Goal: Task Accomplishment & Management: Manage account settings

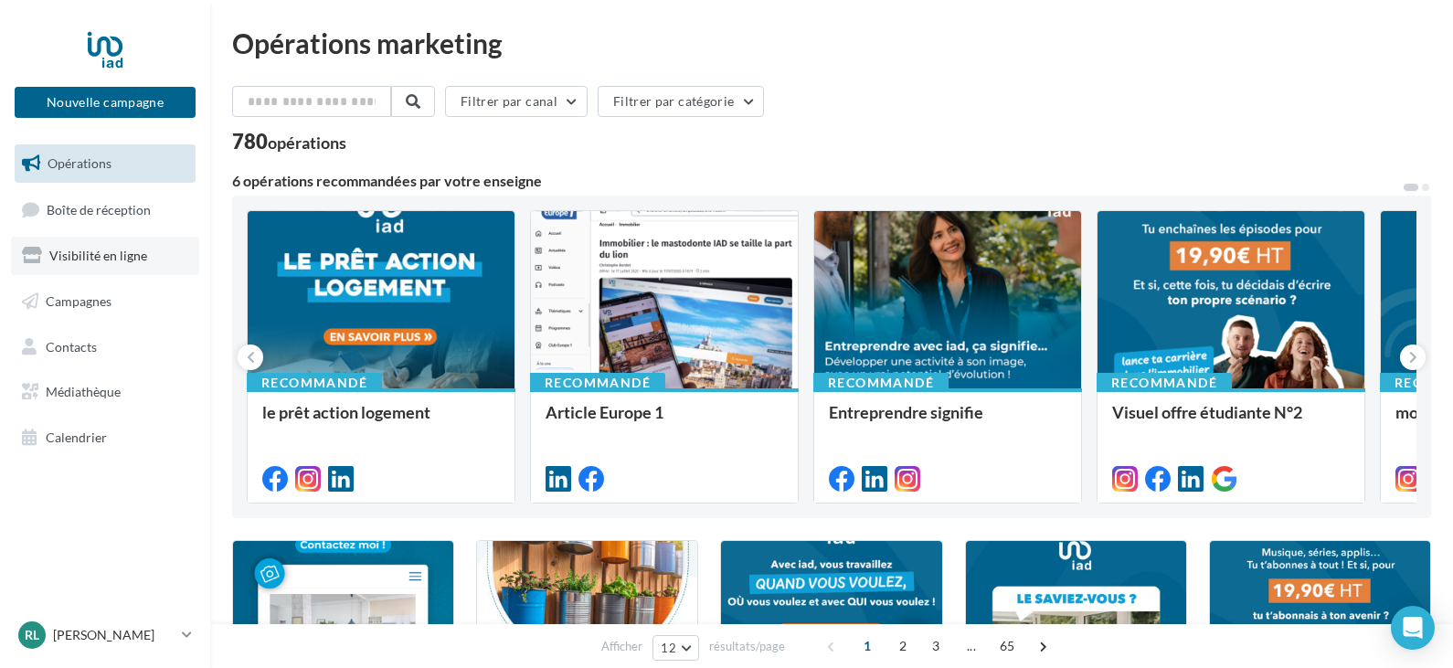
click at [128, 256] on span "Visibilité en ligne" at bounding box center [98, 256] width 98 height 16
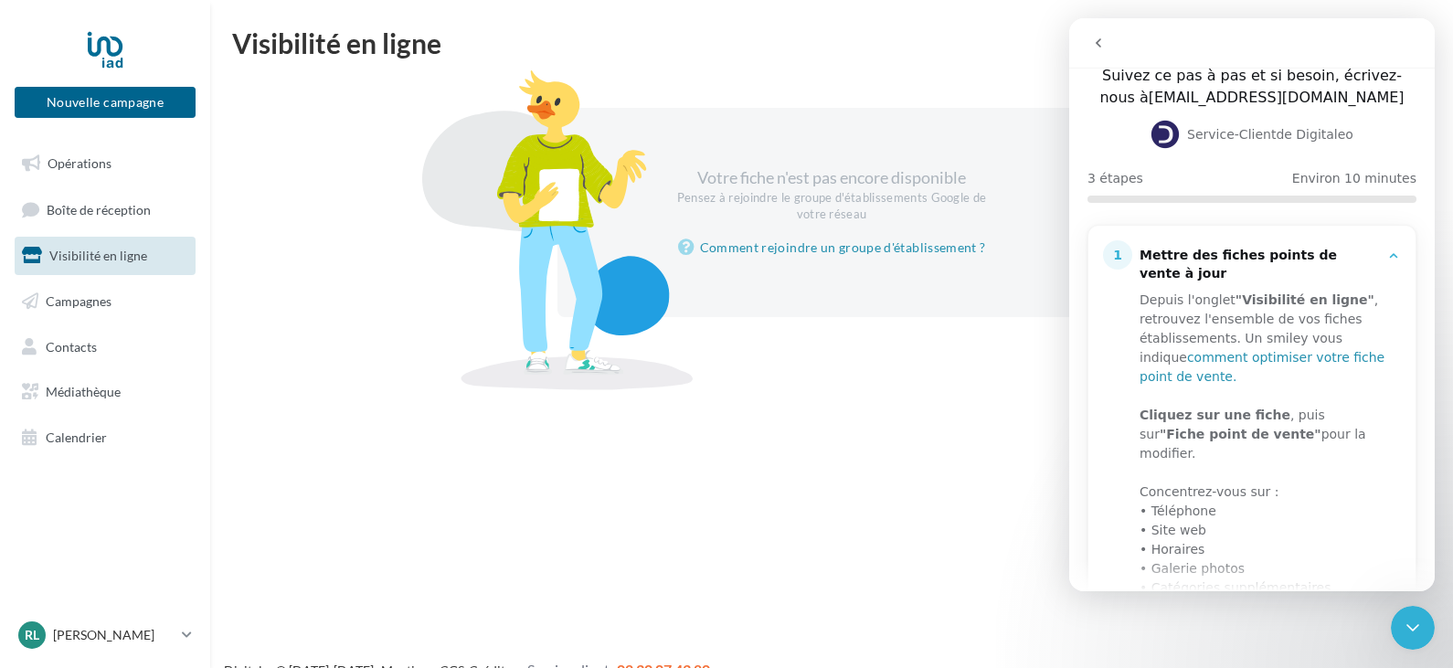
scroll to position [183, 0]
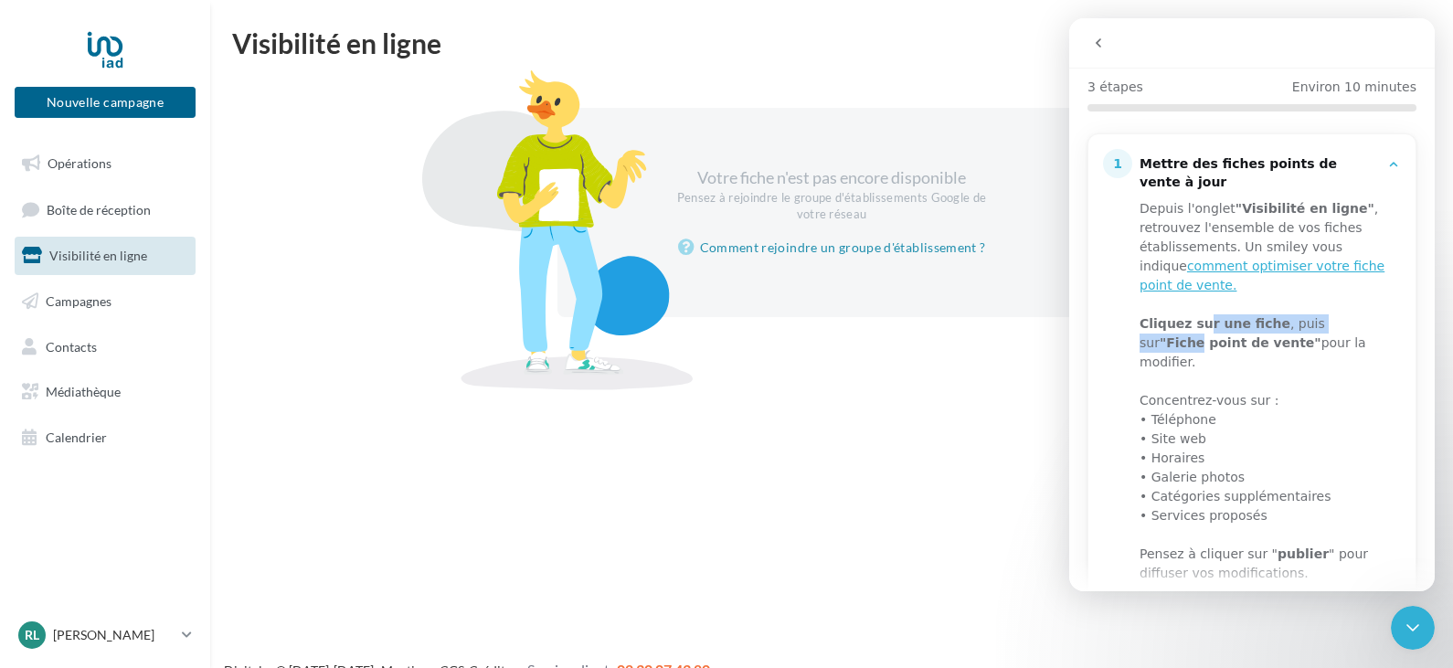
drag, startPoint x: 1198, startPoint y: 319, endPoint x: 1362, endPoint y: 318, distance: 164.5
click at [1362, 318] on div "Cliquez sur une fiche , puis sur "Fiche point de vente" pour la modifier." at bounding box center [1263, 343] width 248 height 58
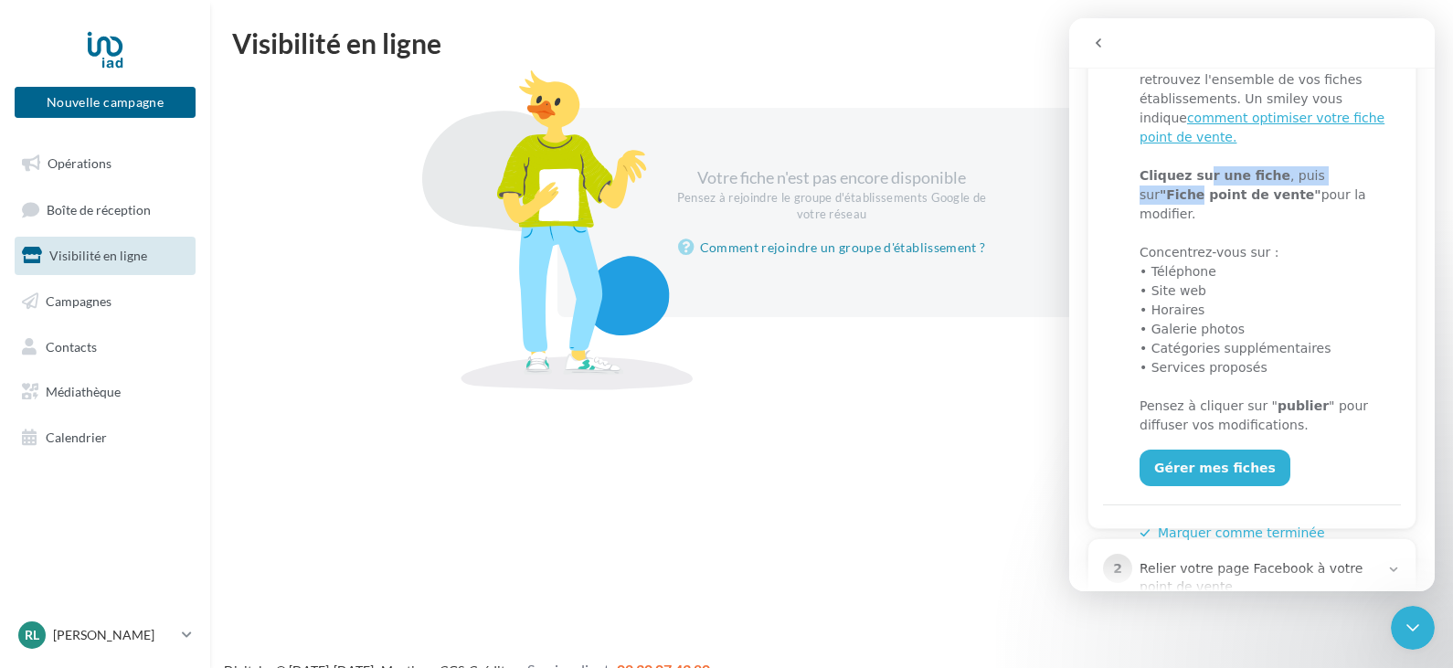
scroll to position [365, 0]
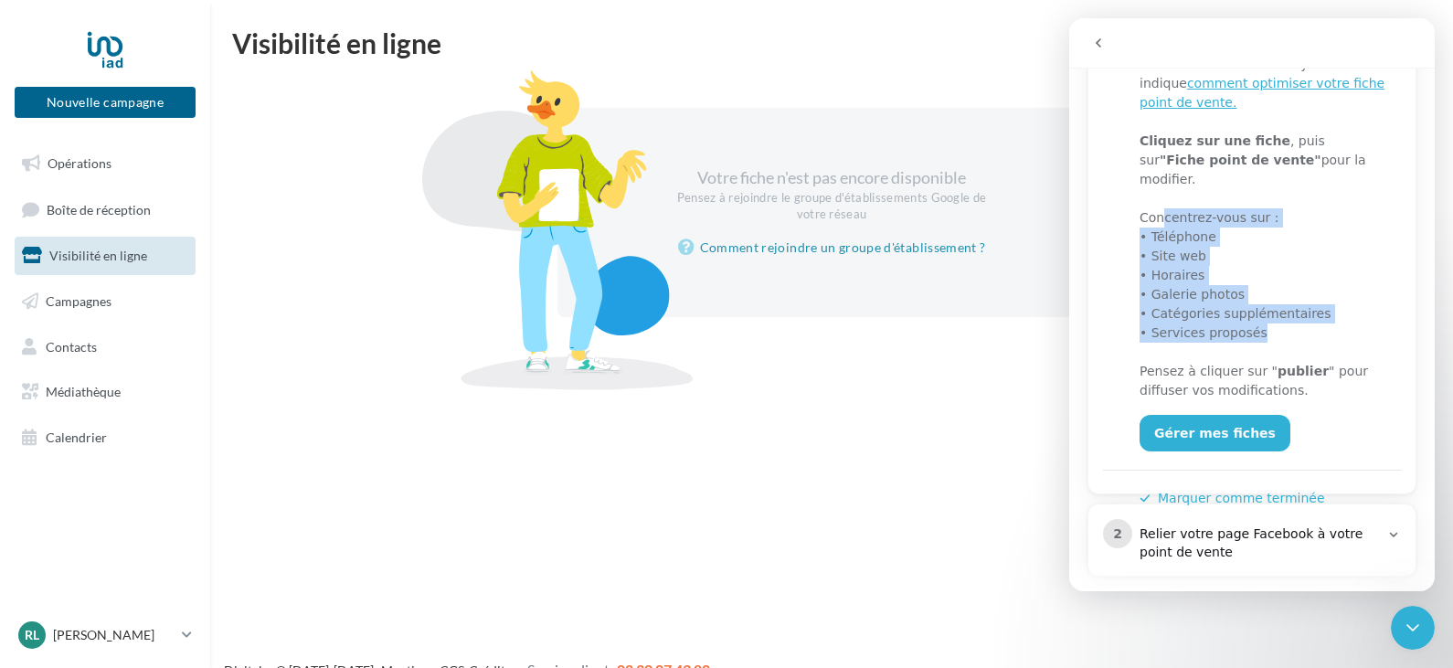
drag, startPoint x: 1158, startPoint y: 186, endPoint x: 1350, endPoint y: 307, distance: 226.6
click at [1350, 307] on div "Depuis l'onglet "Visibilité en ligne" , retrouvez l'ensemble de vos fiches étab…" at bounding box center [1263, 208] width 248 height 384
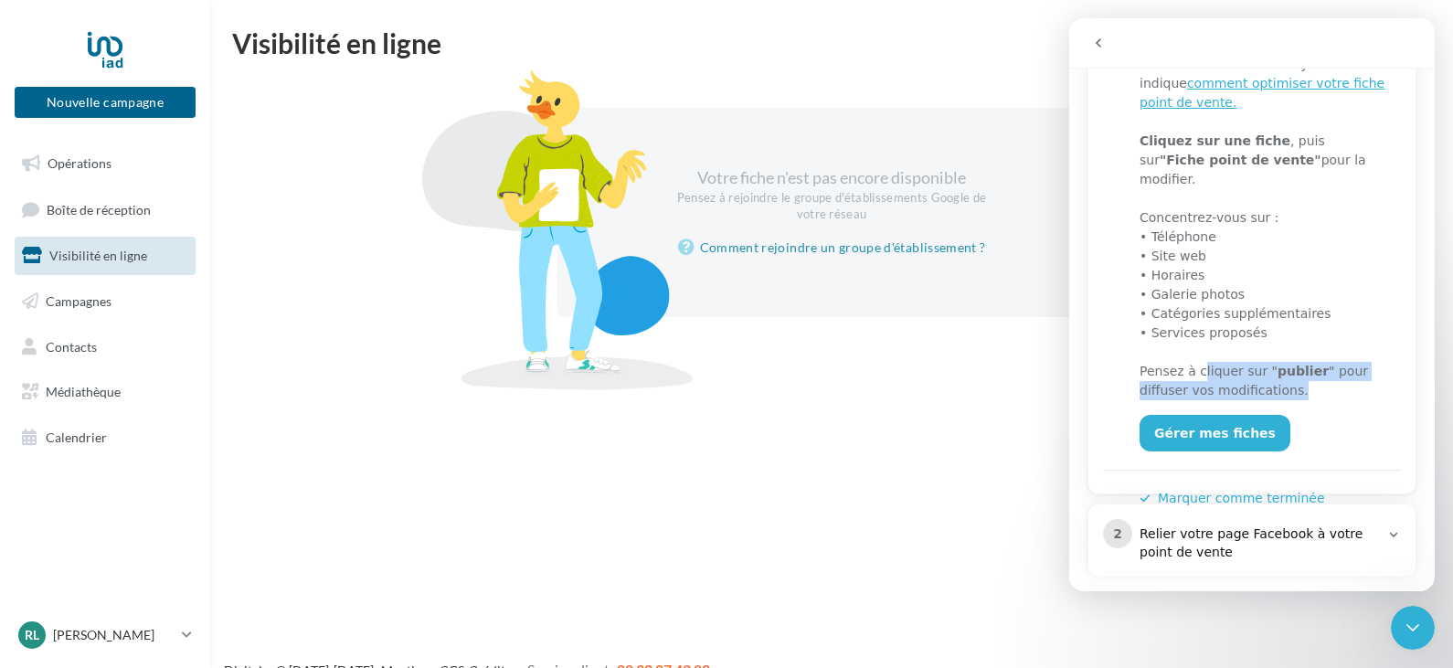
drag, startPoint x: 1196, startPoint y: 334, endPoint x: 1372, endPoint y: 349, distance: 176.9
click at [1372, 362] on div "Pensez à cliquer sur " publier " pour diffuser vos modifications." at bounding box center [1263, 381] width 248 height 38
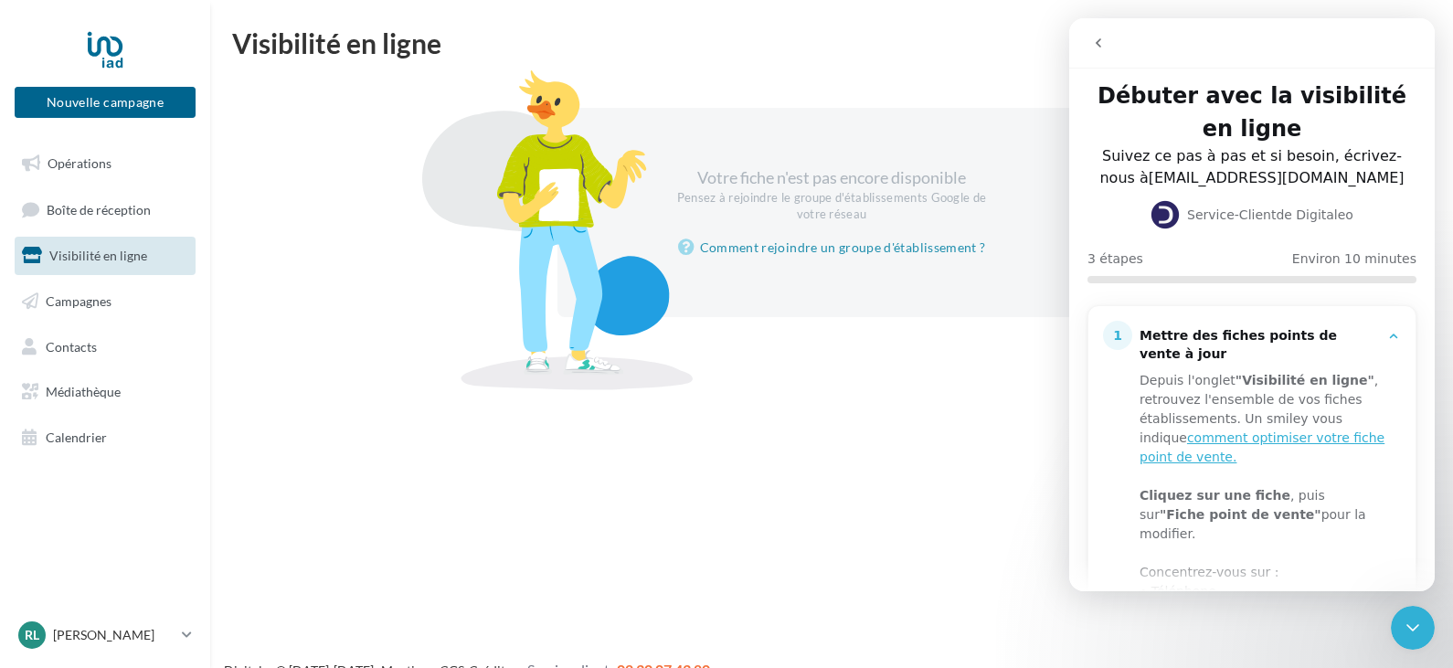
scroll to position [0, 0]
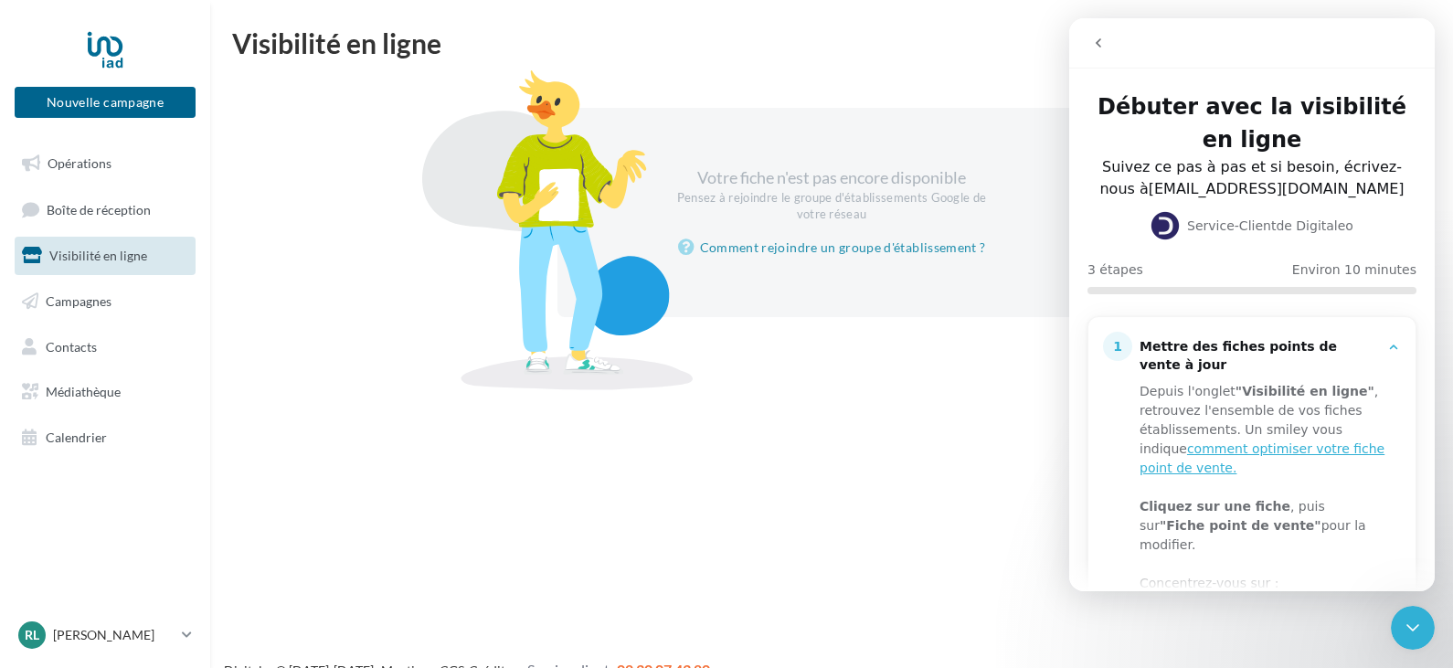
drag, startPoint x: 743, startPoint y: 196, endPoint x: 975, endPoint y: 213, distance: 232.6
click at [975, 213] on div "Pensez à rejoindre le groupe d'établissements Google de votre réseau" at bounding box center [831, 206] width 314 height 33
click at [936, 214] on div "Pensez à rejoindre le groupe d'établissements Google de votre réseau" at bounding box center [831, 206] width 314 height 33
click at [838, 252] on link "Comment rejoindre un groupe d'établissement ?" at bounding box center [832, 248] width 308 height 22
click at [1095, 44] on icon "go back" at bounding box center [1098, 43] width 15 height 15
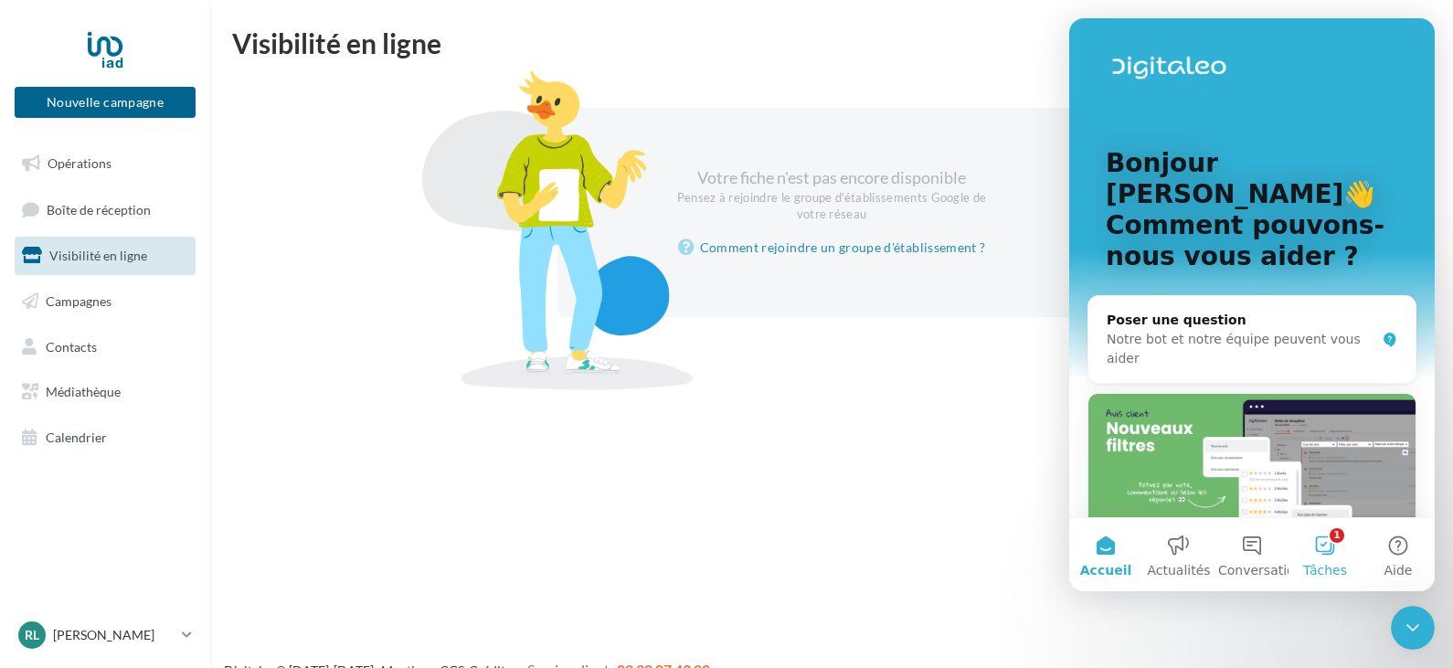
click at [1340, 555] on button "1 Tâches" at bounding box center [1324, 554] width 73 height 73
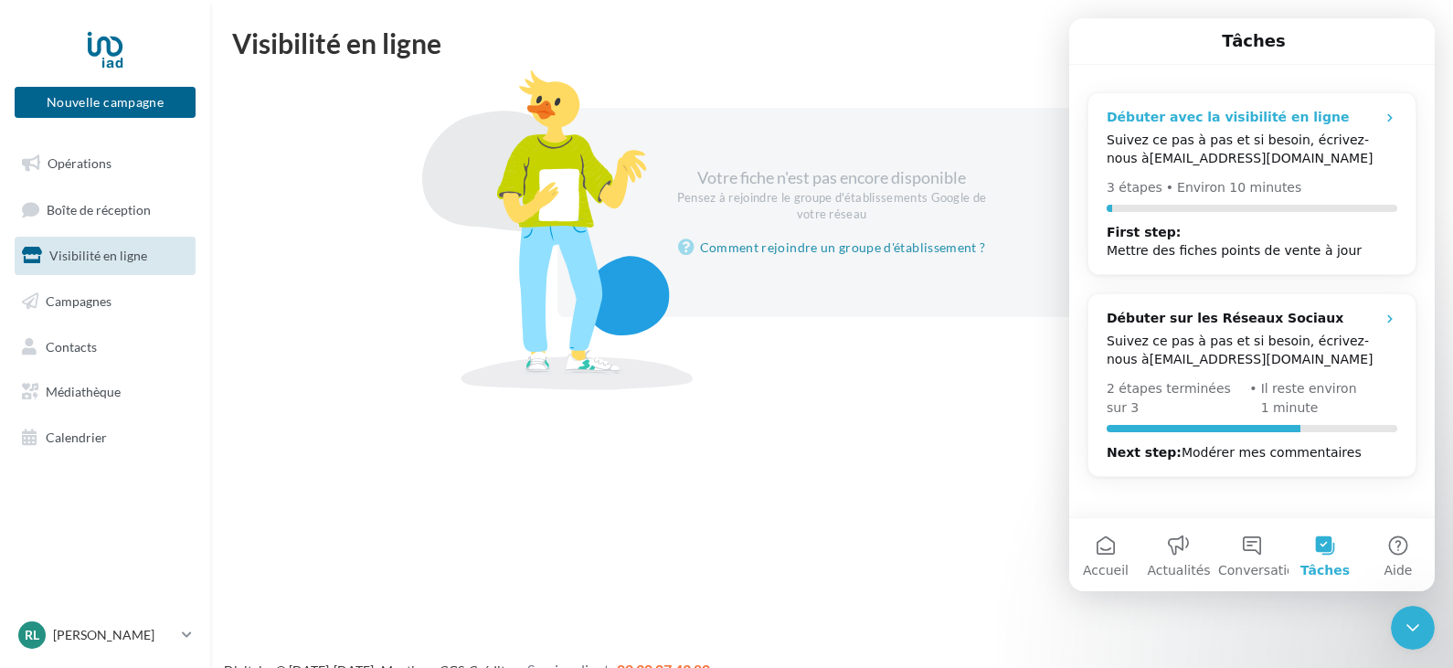
click at [1306, 149] on div "Suivez ce pas à pas et si besoin, écrivez-nous à serviceclient@digitaleo.com" at bounding box center [1251, 149] width 291 height 37
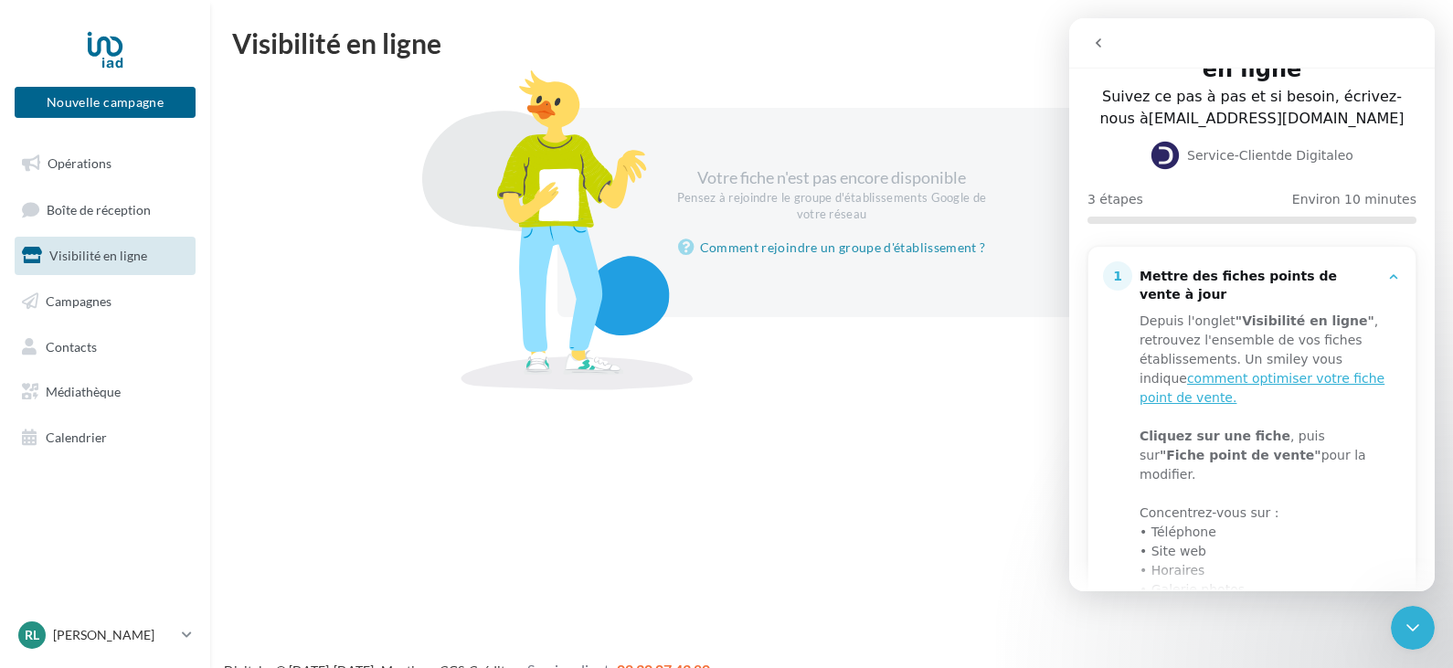
scroll to position [91, 0]
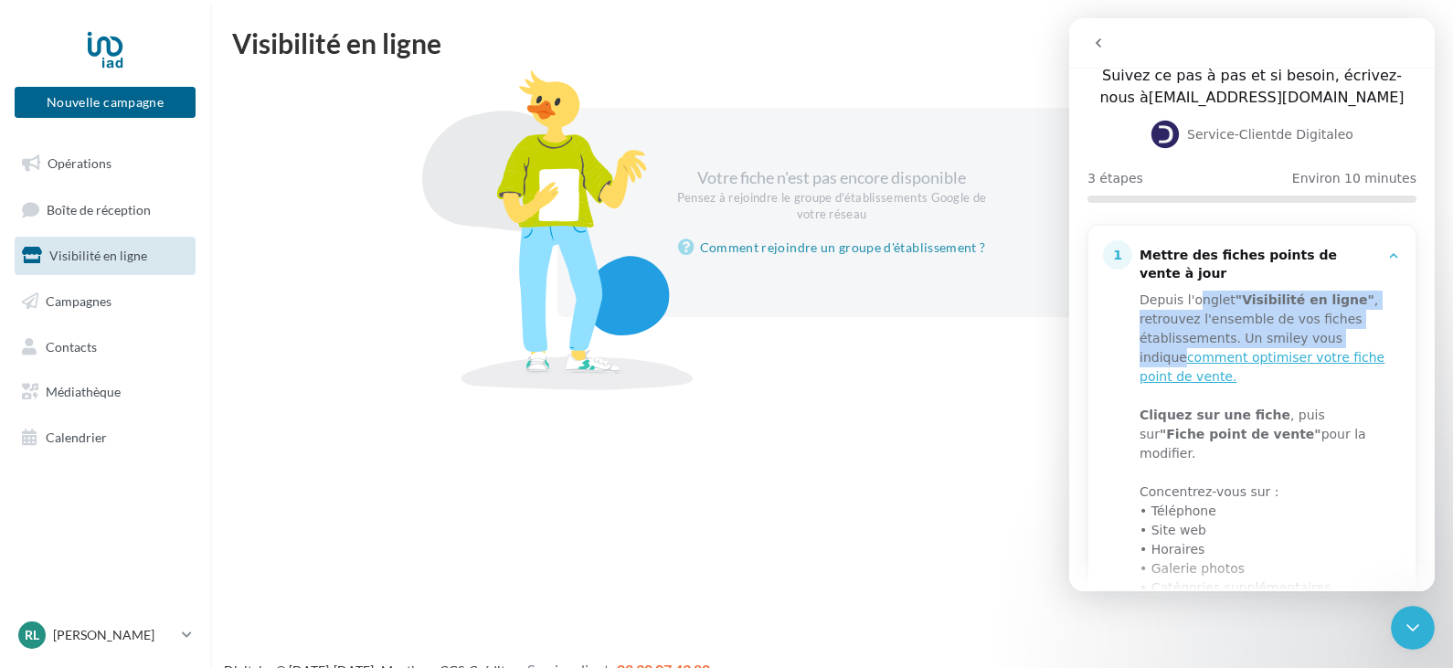
drag, startPoint x: 1195, startPoint y: 287, endPoint x: 1364, endPoint y: 325, distance: 173.3
click at [1364, 325] on div "Depuis l'onglet "Visibilité en ligne" , retrouvez l'ensemble de vos fiches étab…" at bounding box center [1263, 339] width 248 height 96
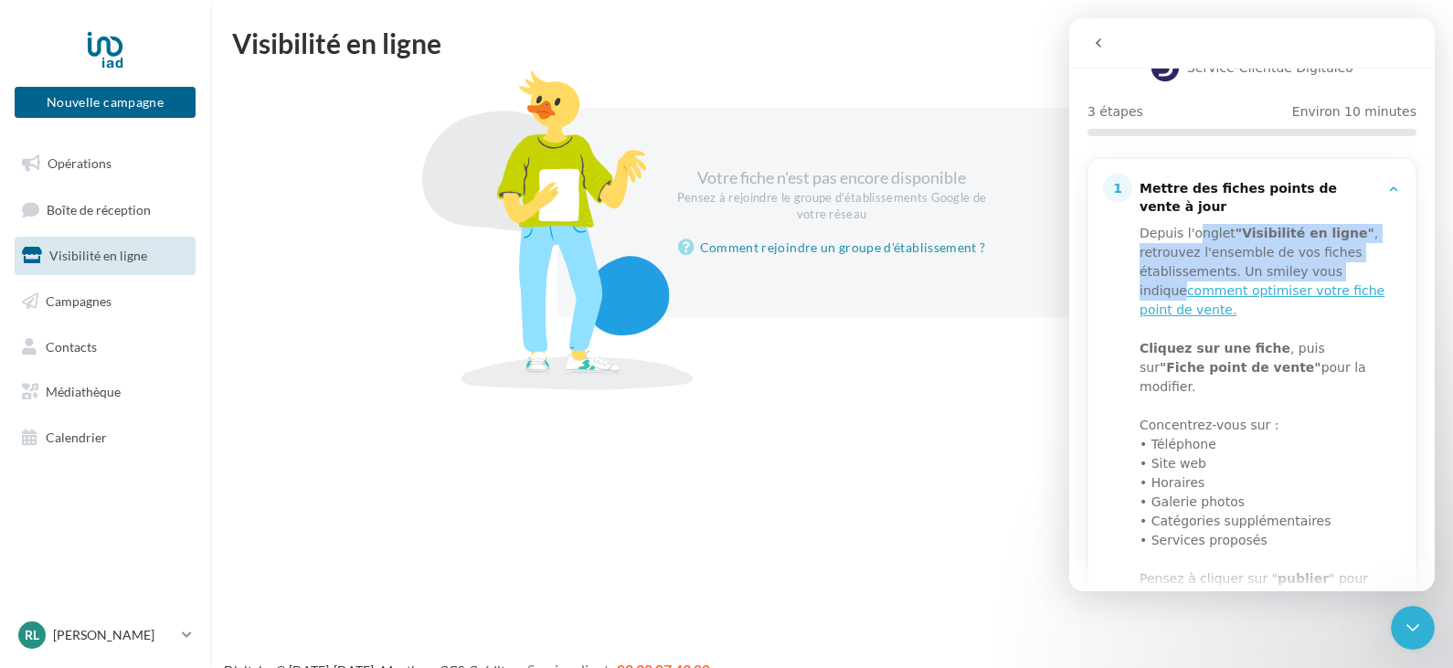
scroll to position [0, 0]
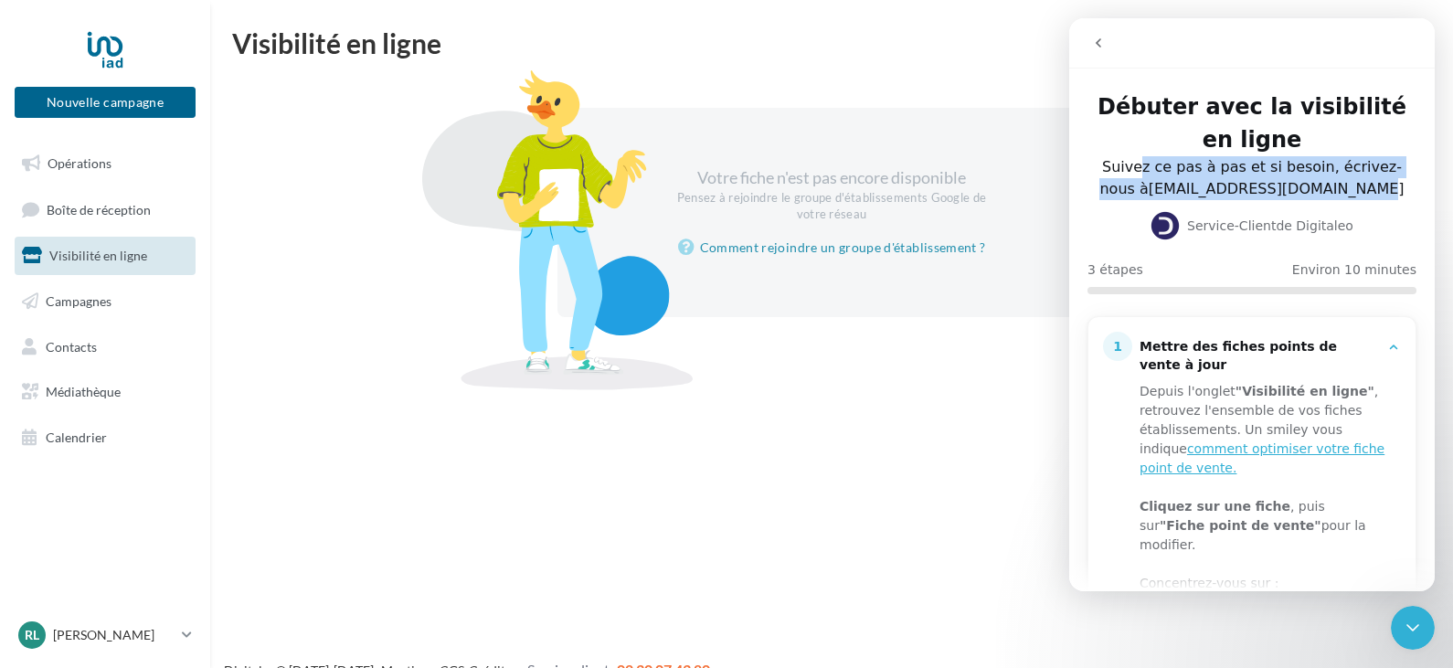
drag, startPoint x: 1133, startPoint y: 164, endPoint x: 1391, endPoint y: 188, distance: 258.7
click at [1391, 188] on div "Suivez ce pas à pas et si besoin, écrivez-nous à serviceclient@digitaleo.com" at bounding box center [1252, 178] width 314 height 44
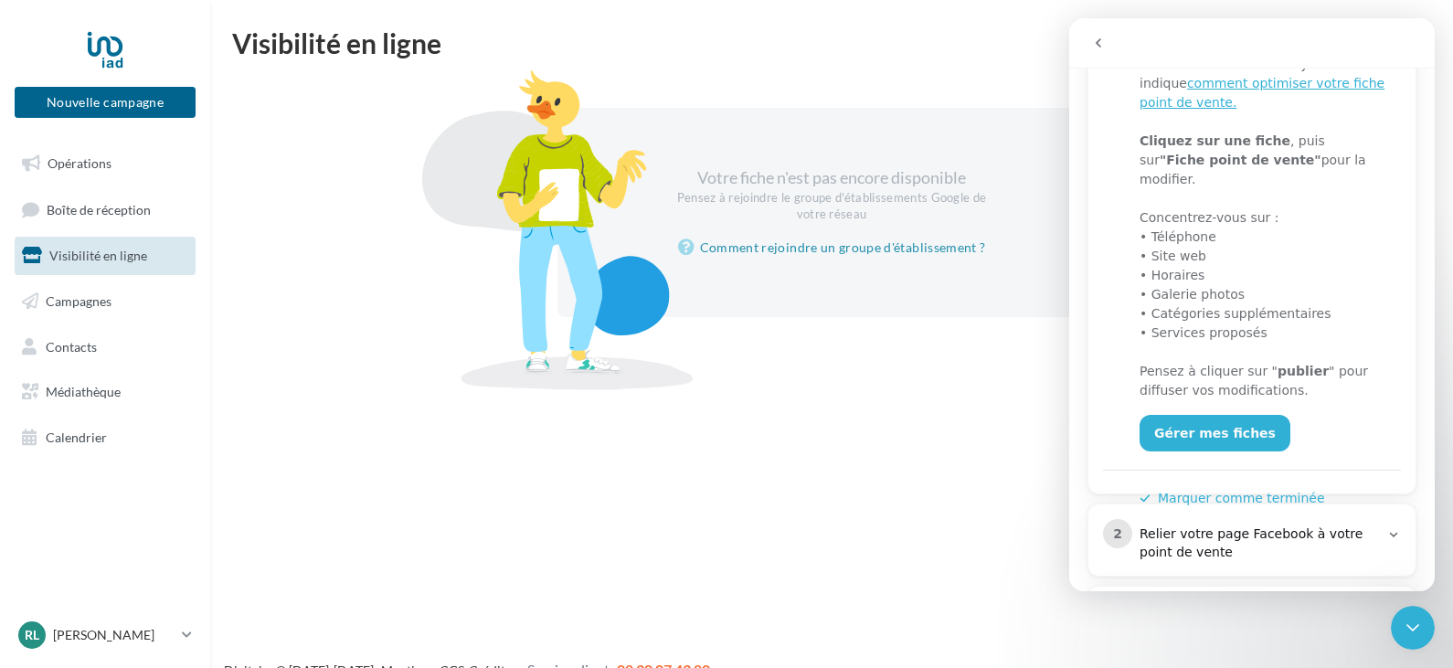
scroll to position [448, 0]
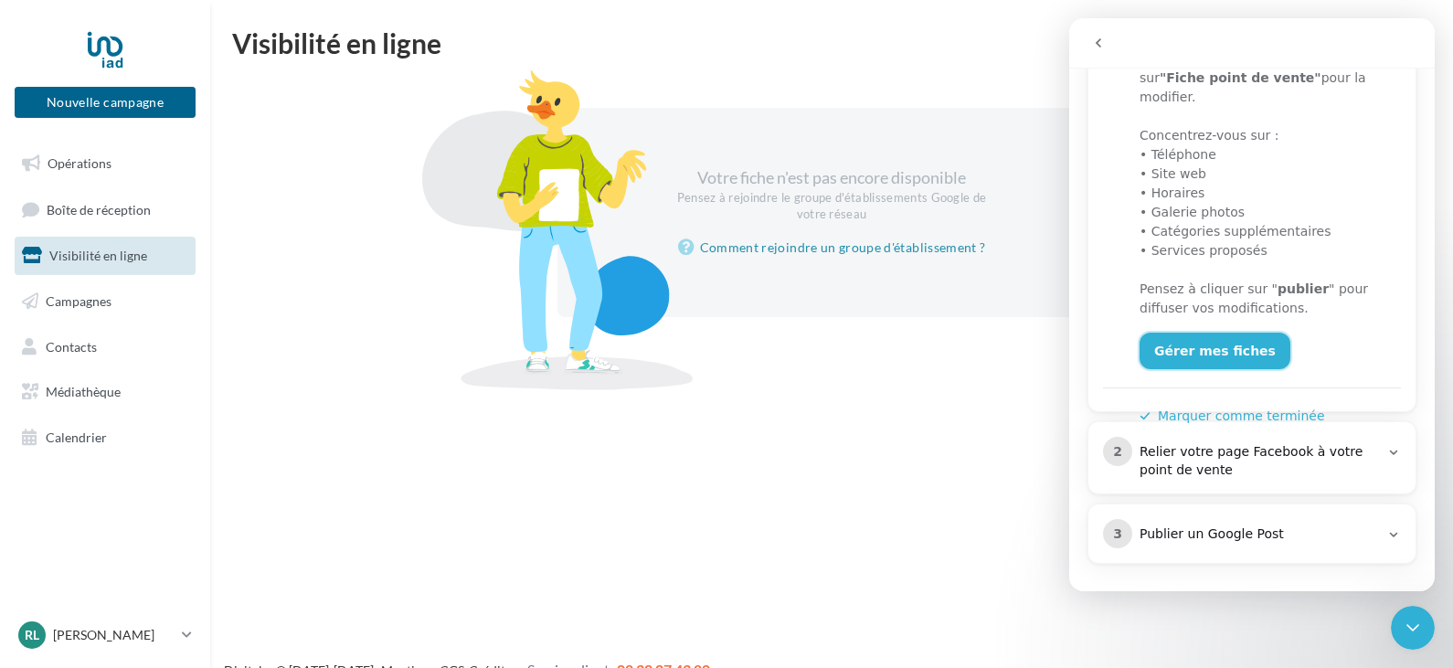
click at [1205, 333] on link "Gérer mes fiches" at bounding box center [1214, 351] width 151 height 37
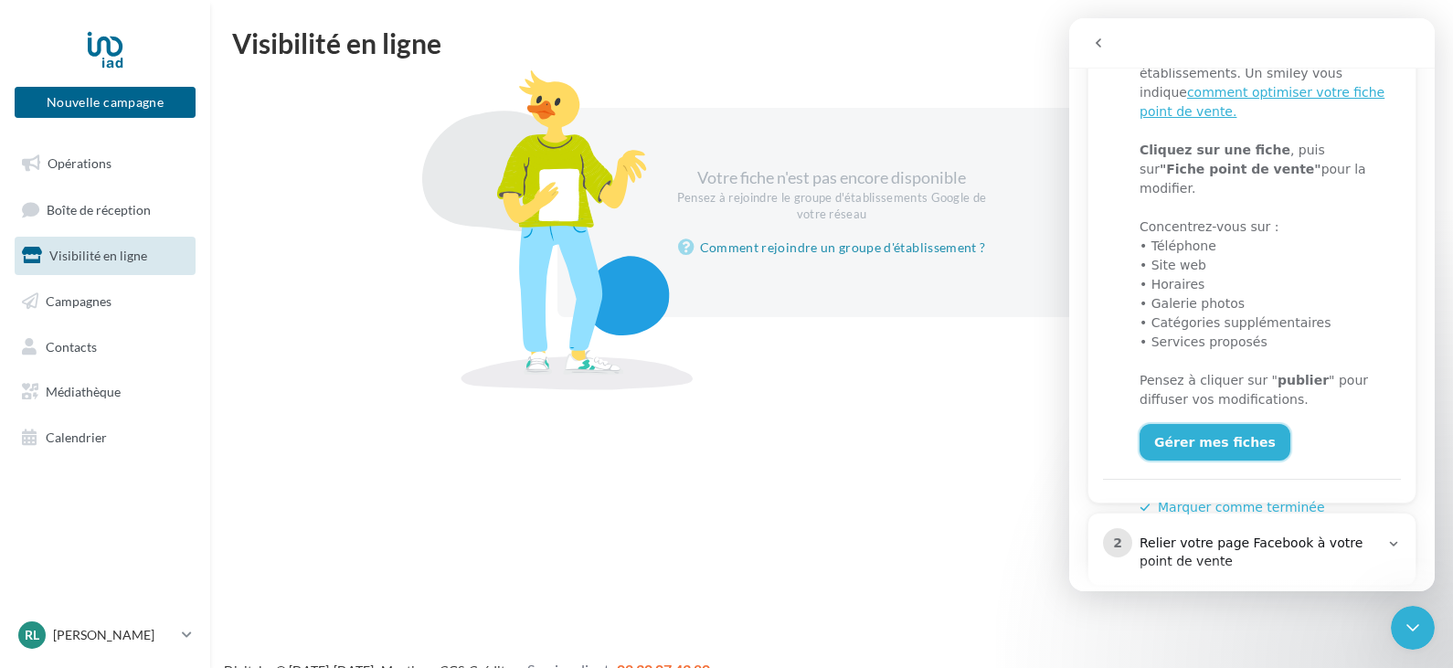
scroll to position [265, 0]
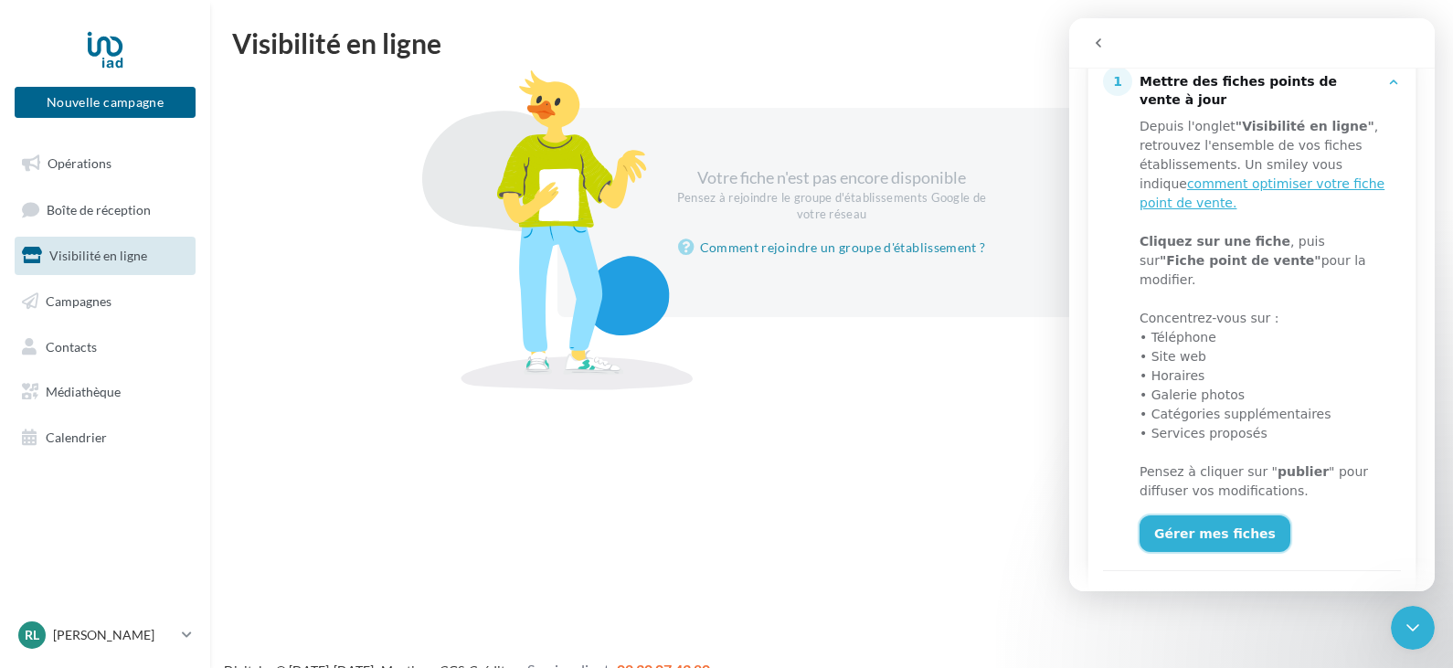
click at [1218, 515] on link "Gérer mes fiches" at bounding box center [1214, 533] width 151 height 37
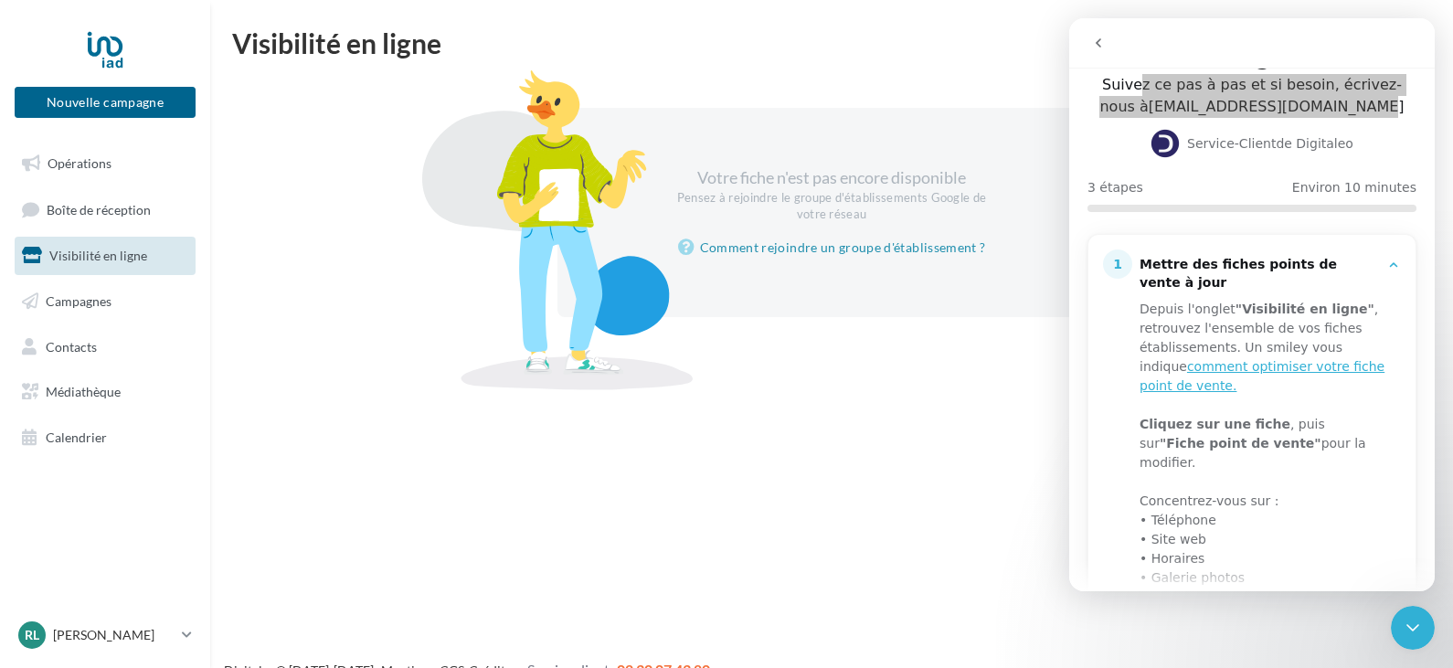
click at [768, 468] on div "Nouvelle campagne Nouvelle campagne Opérations Boîte de réception Visibilité en…" at bounding box center [726, 363] width 1453 height 668
click at [156, 642] on p "[PERSON_NAME]" at bounding box center [114, 635] width 122 height 18
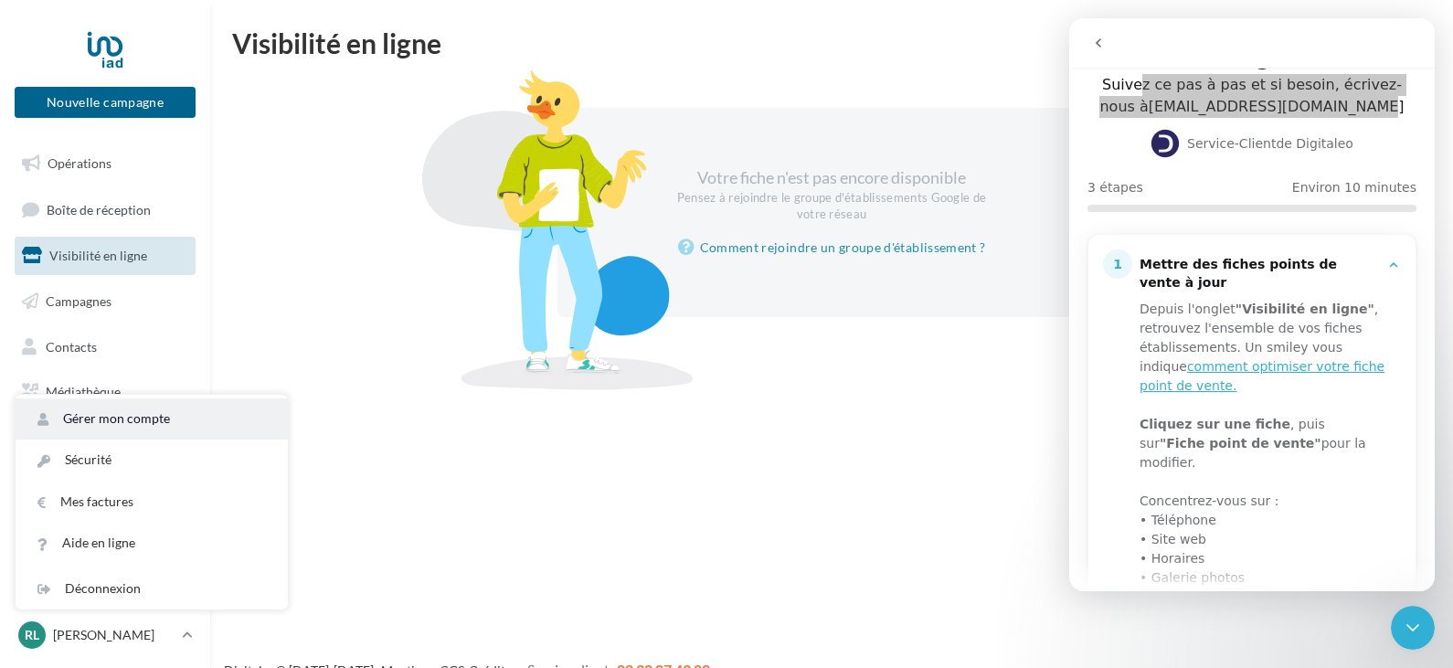
click at [134, 420] on link "Gérer mon compte" at bounding box center [152, 418] width 272 height 41
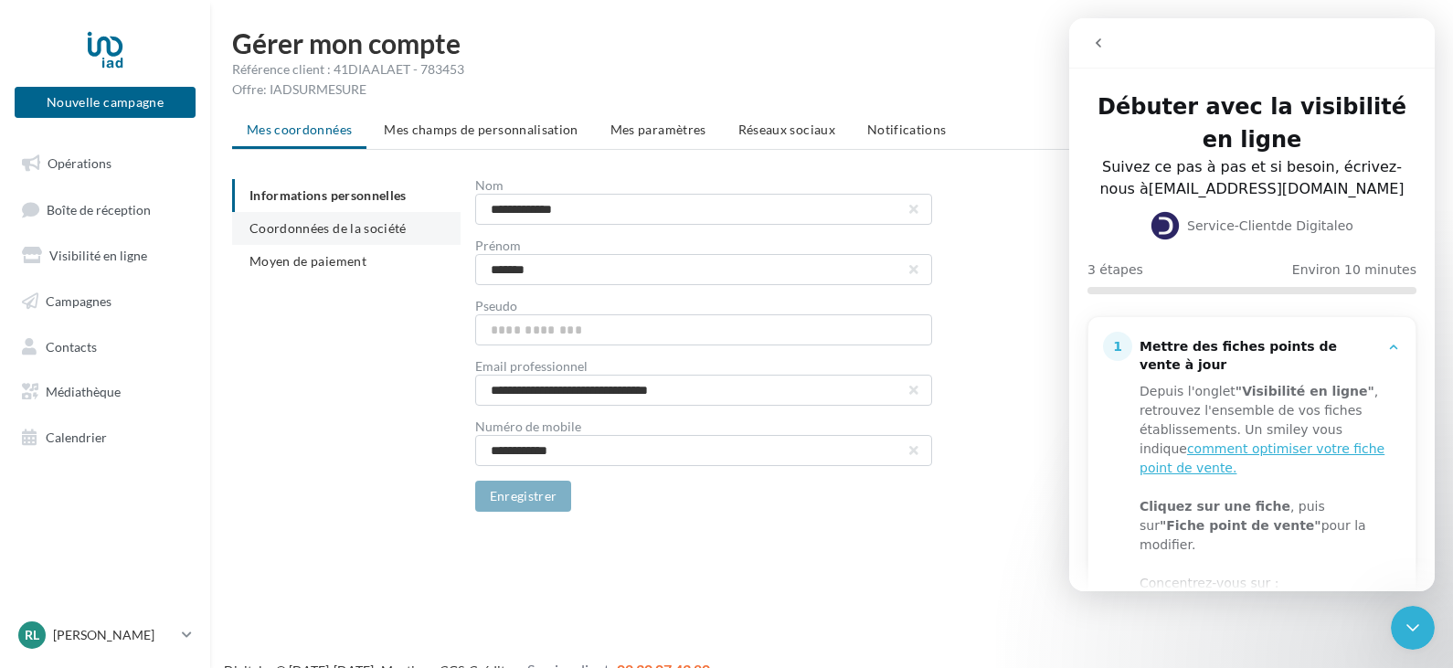
click at [358, 231] on span "Coordonnées de la société" at bounding box center [327, 228] width 157 height 16
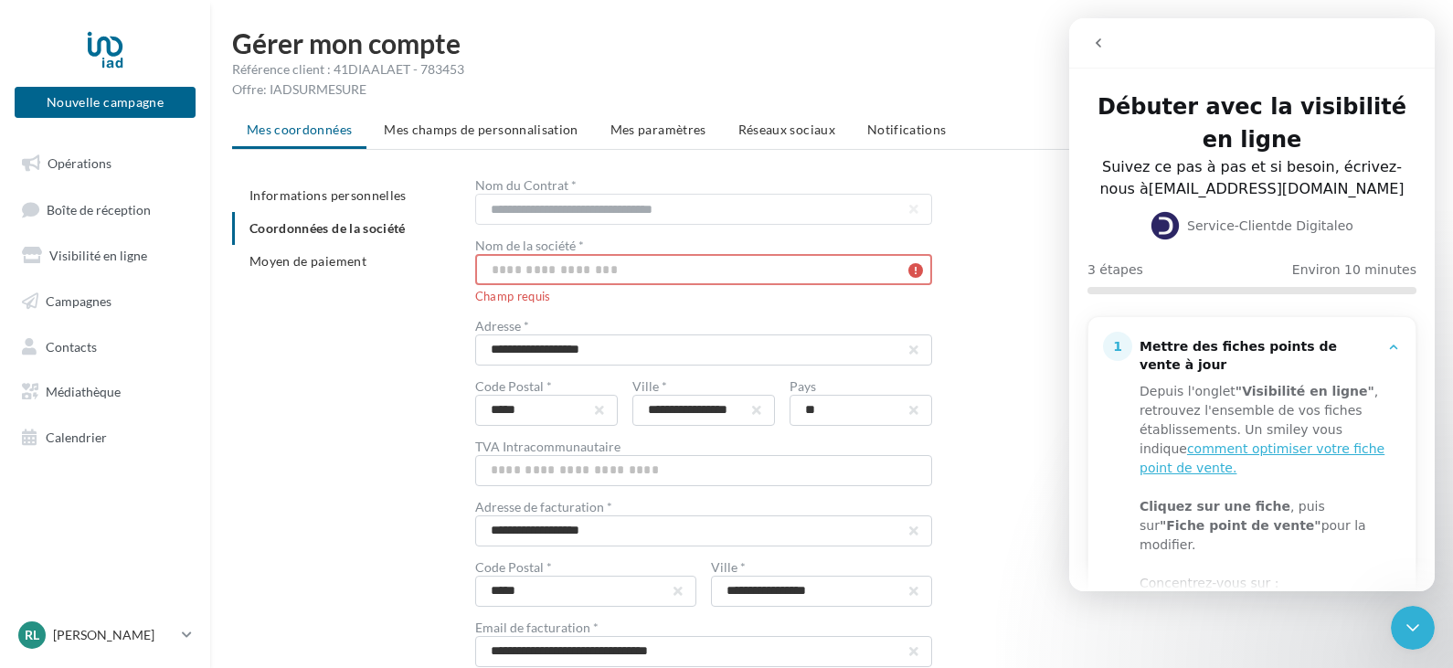
click at [610, 271] on input "text" at bounding box center [703, 269] width 457 height 31
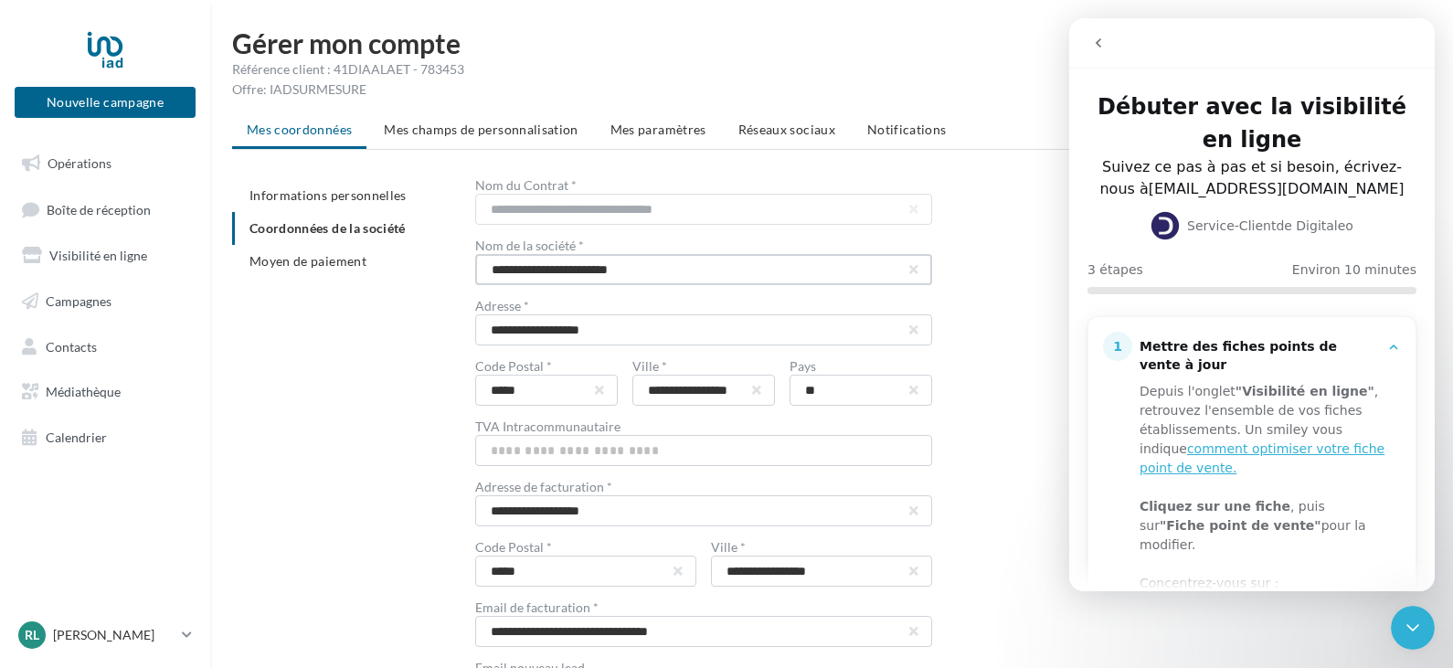
drag, startPoint x: 661, startPoint y: 269, endPoint x: 613, endPoint y: 276, distance: 48.1
click at [613, 276] on input "**********" at bounding box center [703, 269] width 457 height 31
type input "**********"
drag, startPoint x: 645, startPoint y: 323, endPoint x: 460, endPoint y: 313, distance: 184.8
click at [460, 312] on div "**********" at bounding box center [838, 532] width 1213 height 707
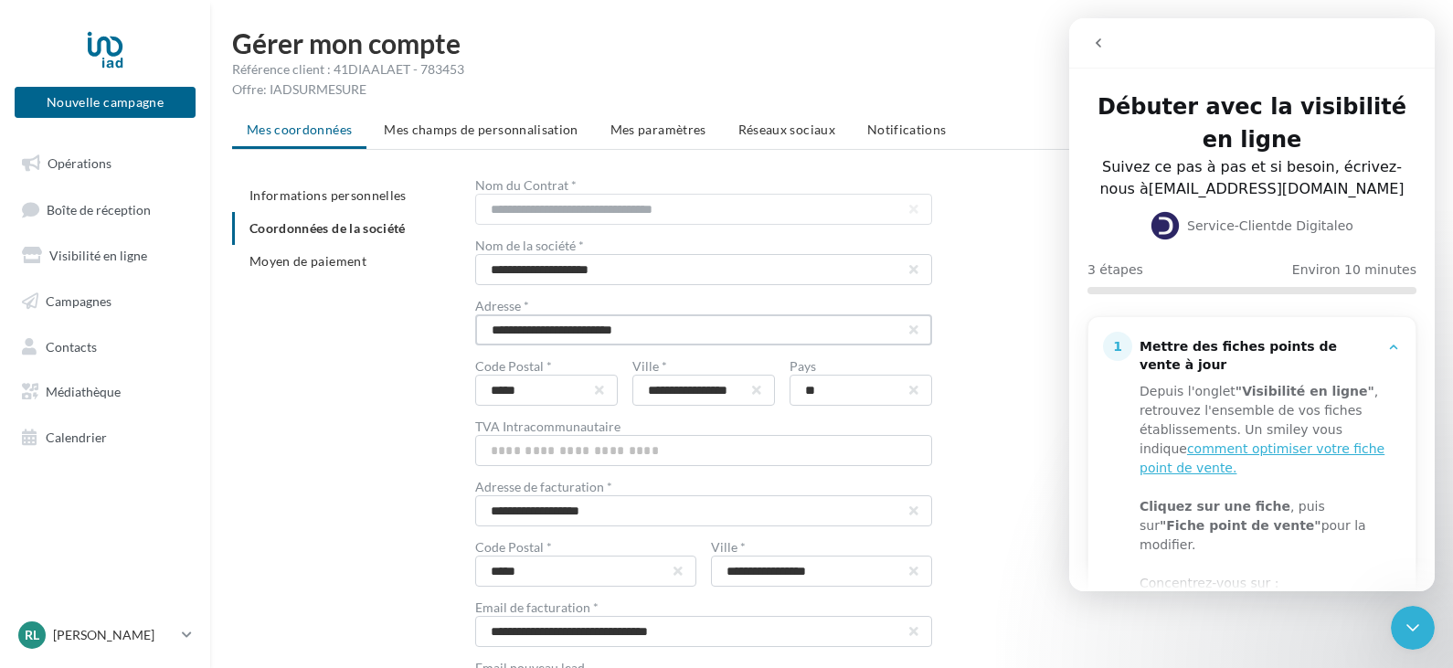
type input "**********"
type input "*****"
type input "**********"
click at [669, 449] on input "text" at bounding box center [703, 450] width 457 height 31
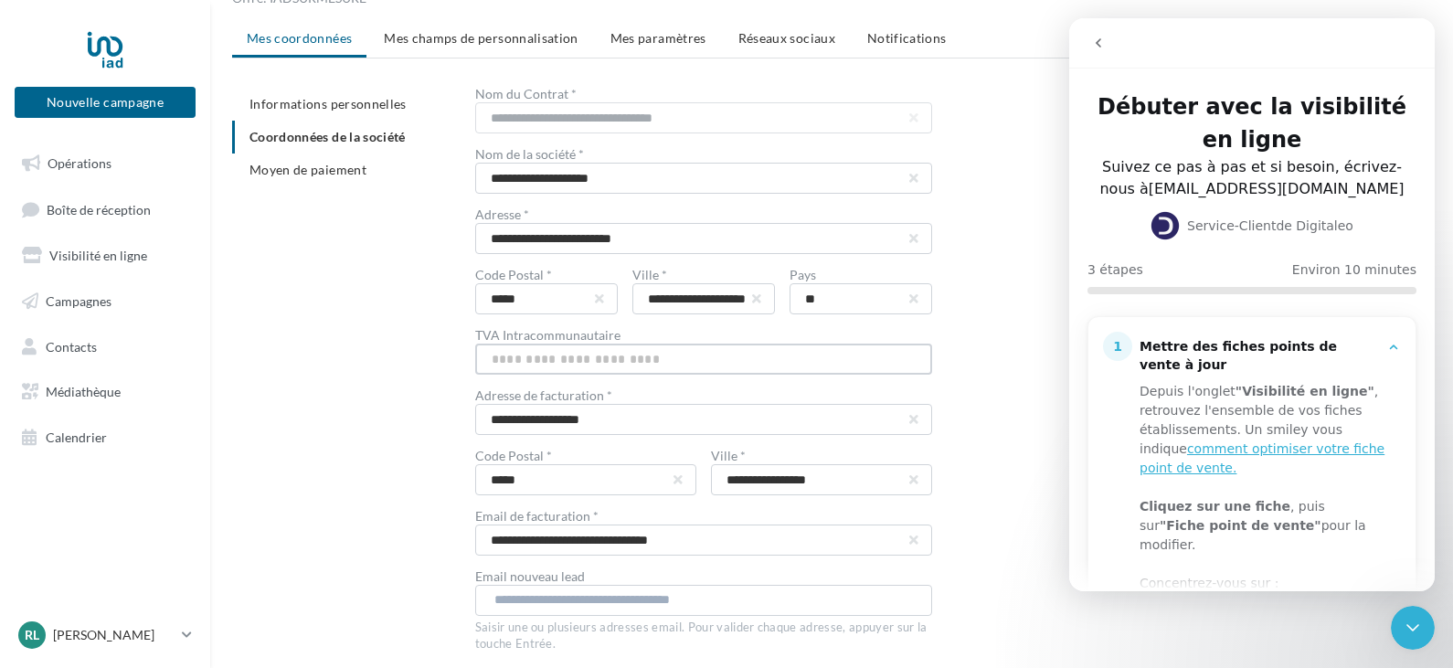
scroll to position [183, 0]
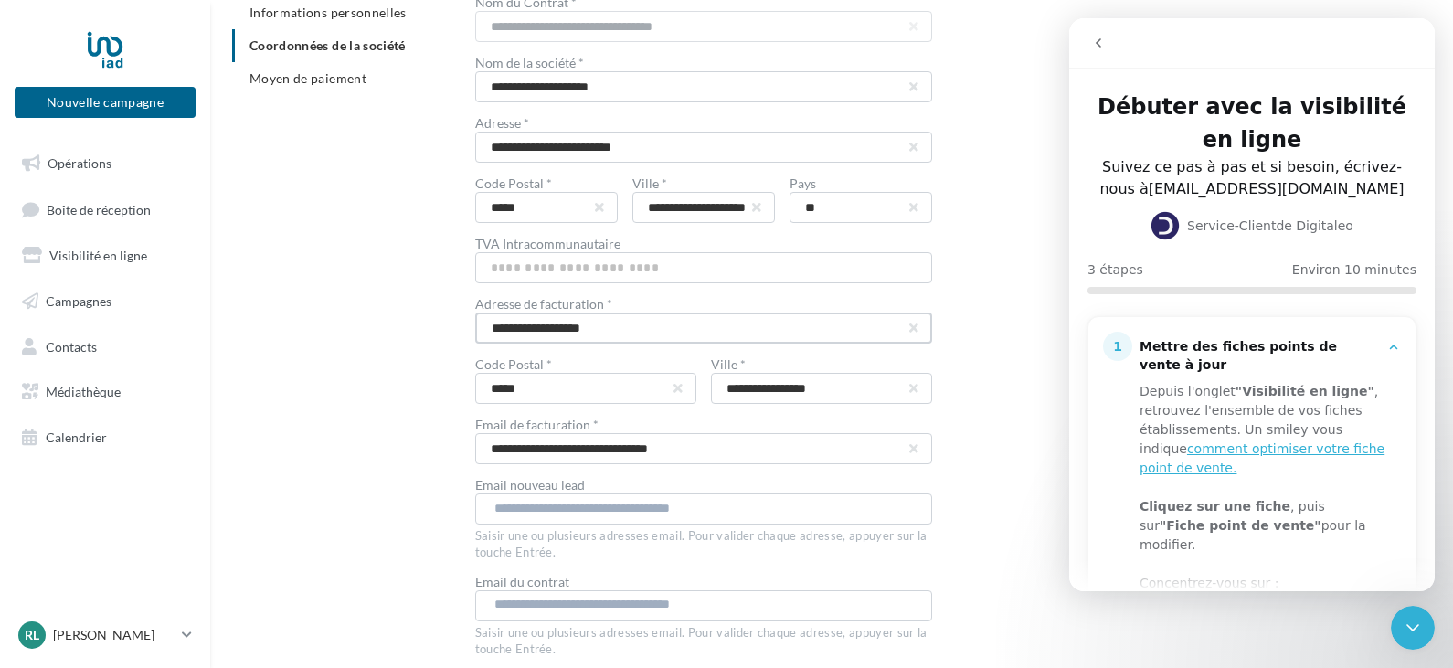
drag, startPoint x: 647, startPoint y: 329, endPoint x: 365, endPoint y: 321, distance: 281.5
click at [365, 321] on div "**********" at bounding box center [838, 349] width 1213 height 707
type input "**********"
type input "*****"
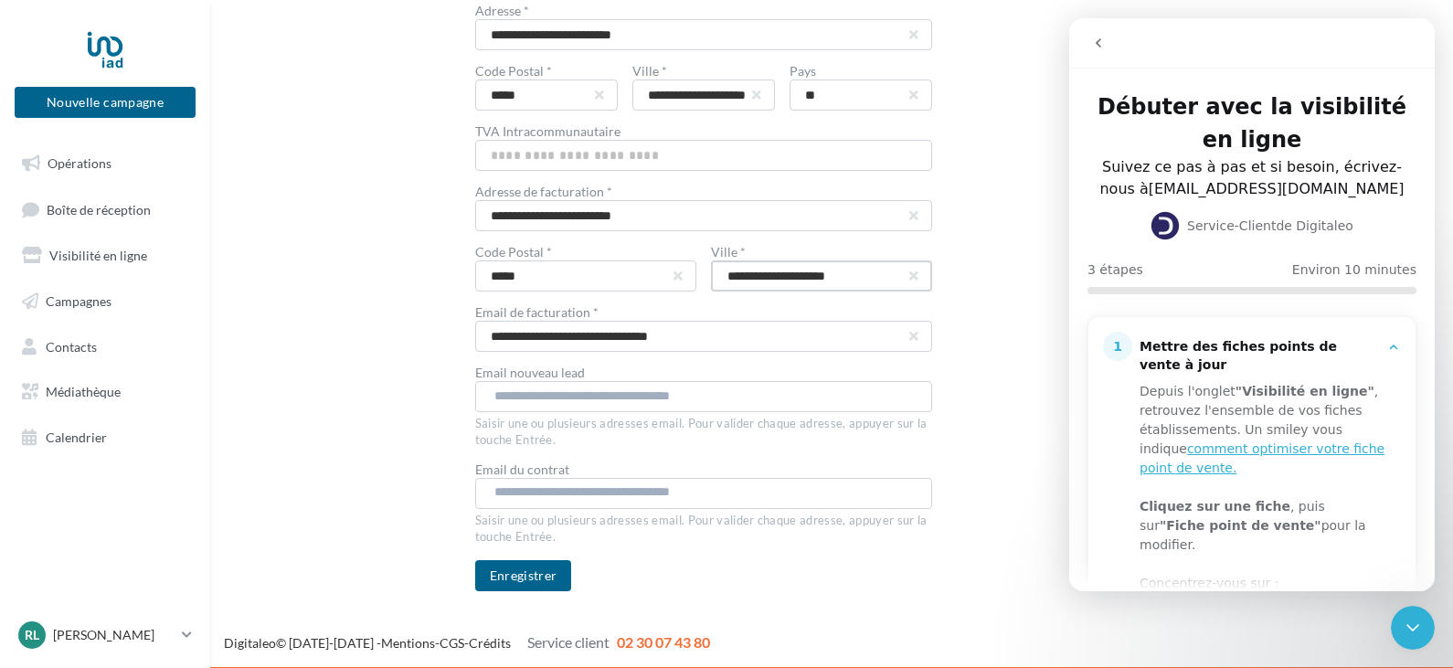
scroll to position [297, 0]
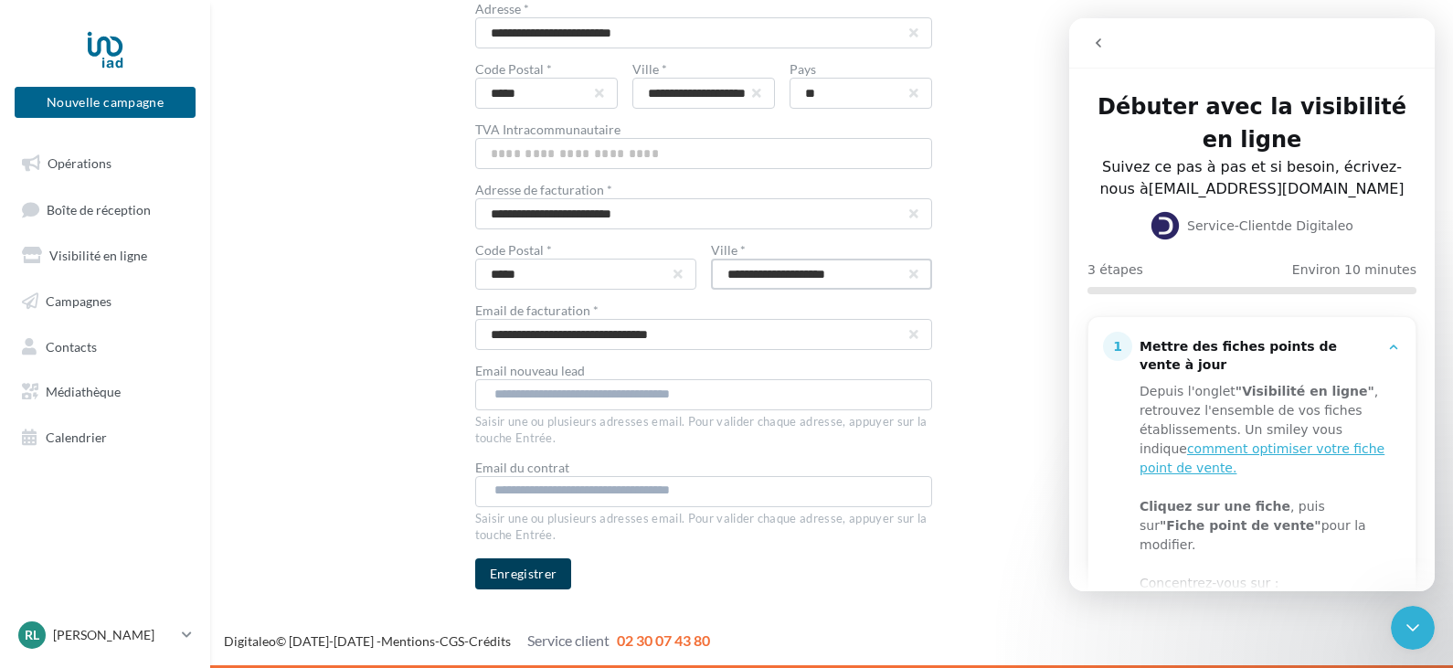
type input "**********"
click at [542, 575] on button "Enregistrer" at bounding box center [523, 573] width 97 height 31
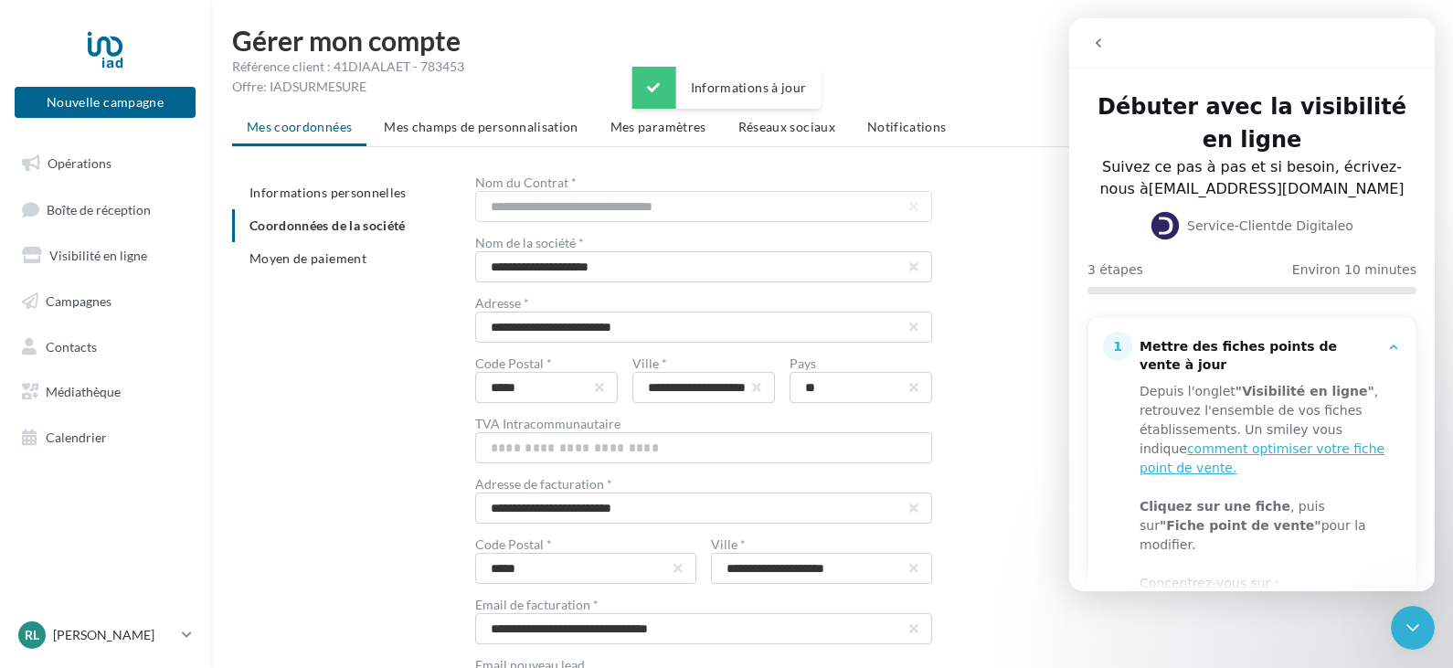
scroll to position [0, 0]
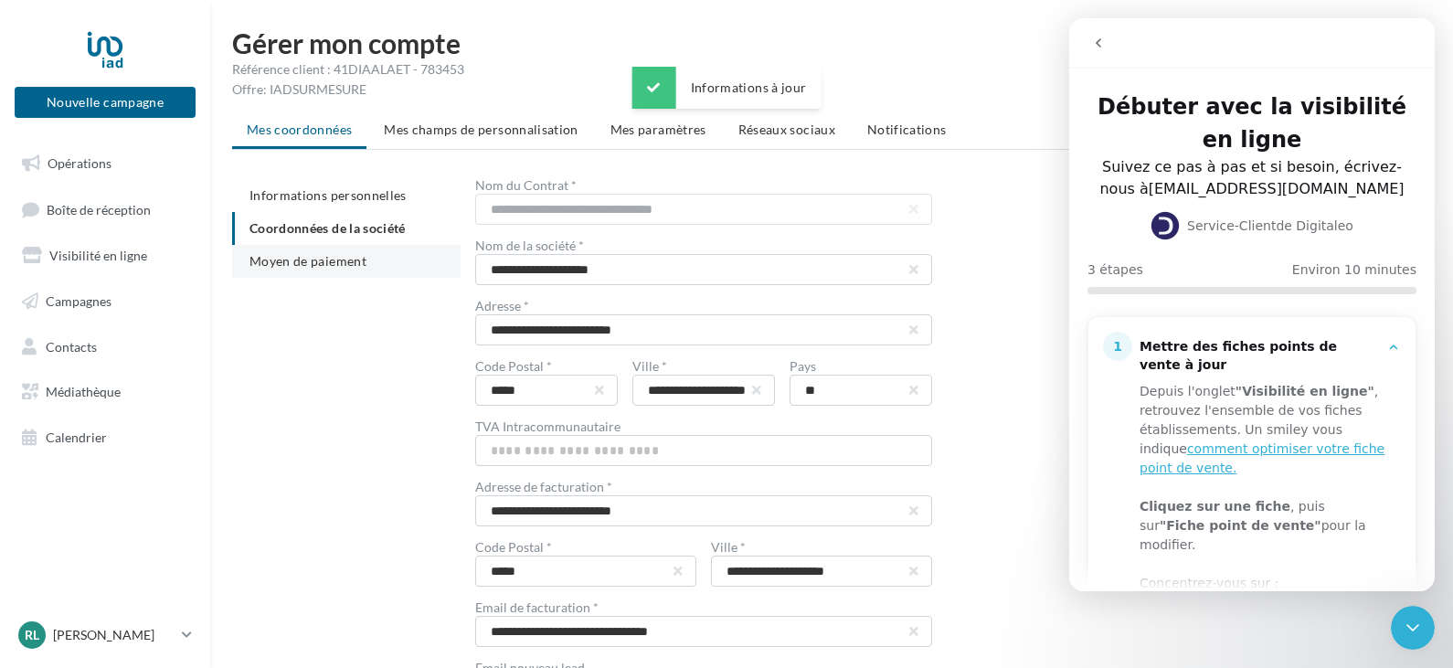
click at [303, 262] on span "Moyen de paiement" at bounding box center [307, 261] width 117 height 16
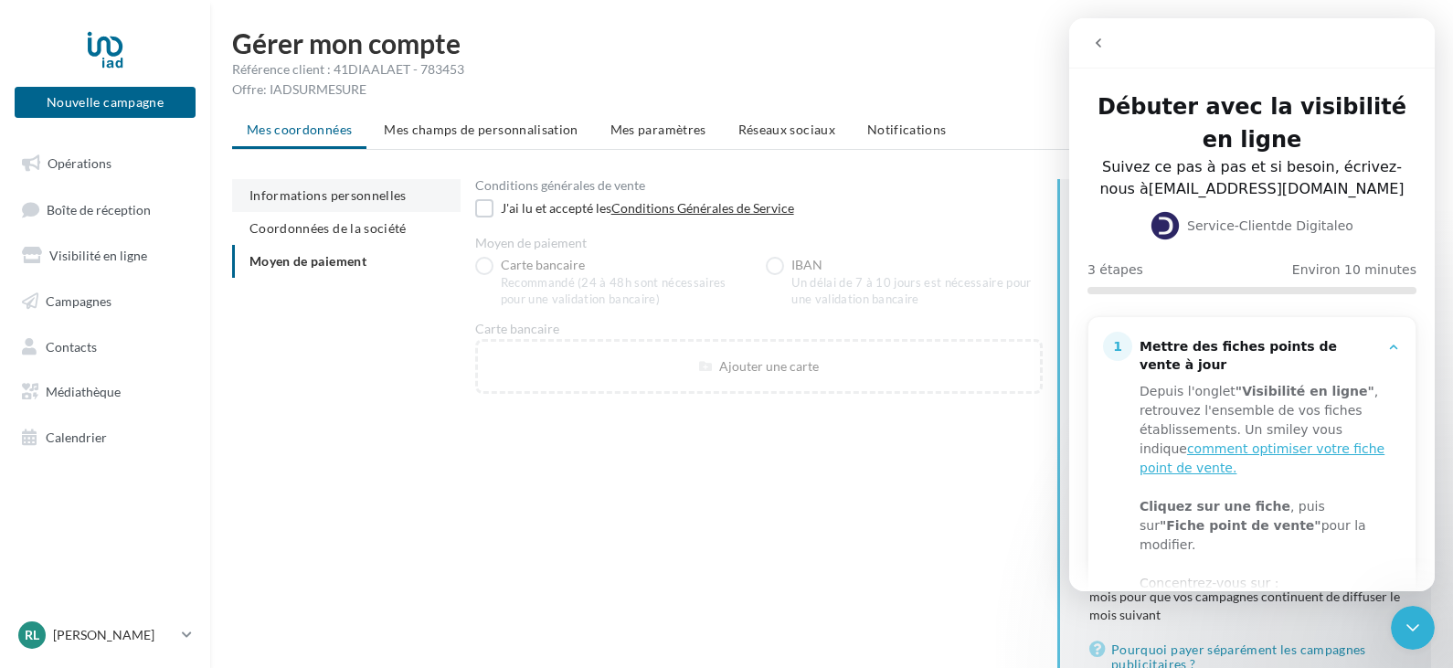
click at [342, 196] on span "Informations personnelles" at bounding box center [327, 195] width 157 height 16
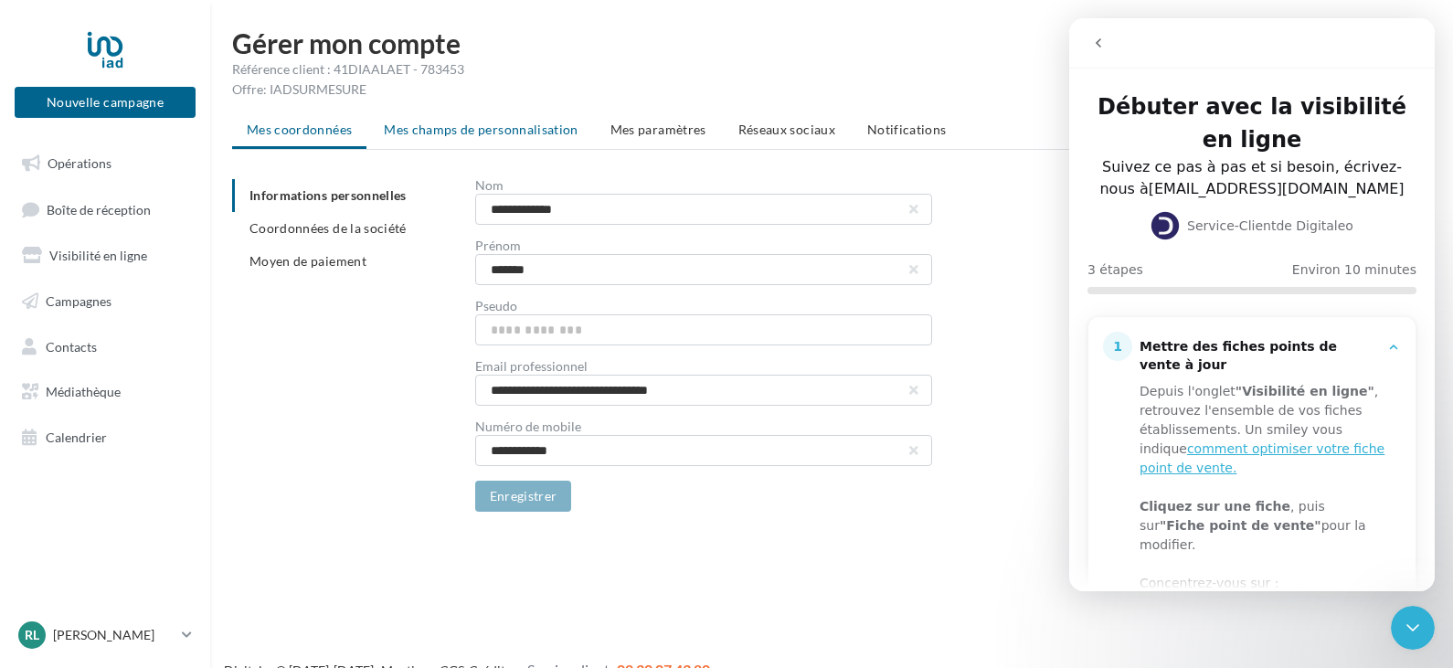
click at [459, 134] on span "Mes champs de personnalisation" at bounding box center [481, 130] width 195 height 16
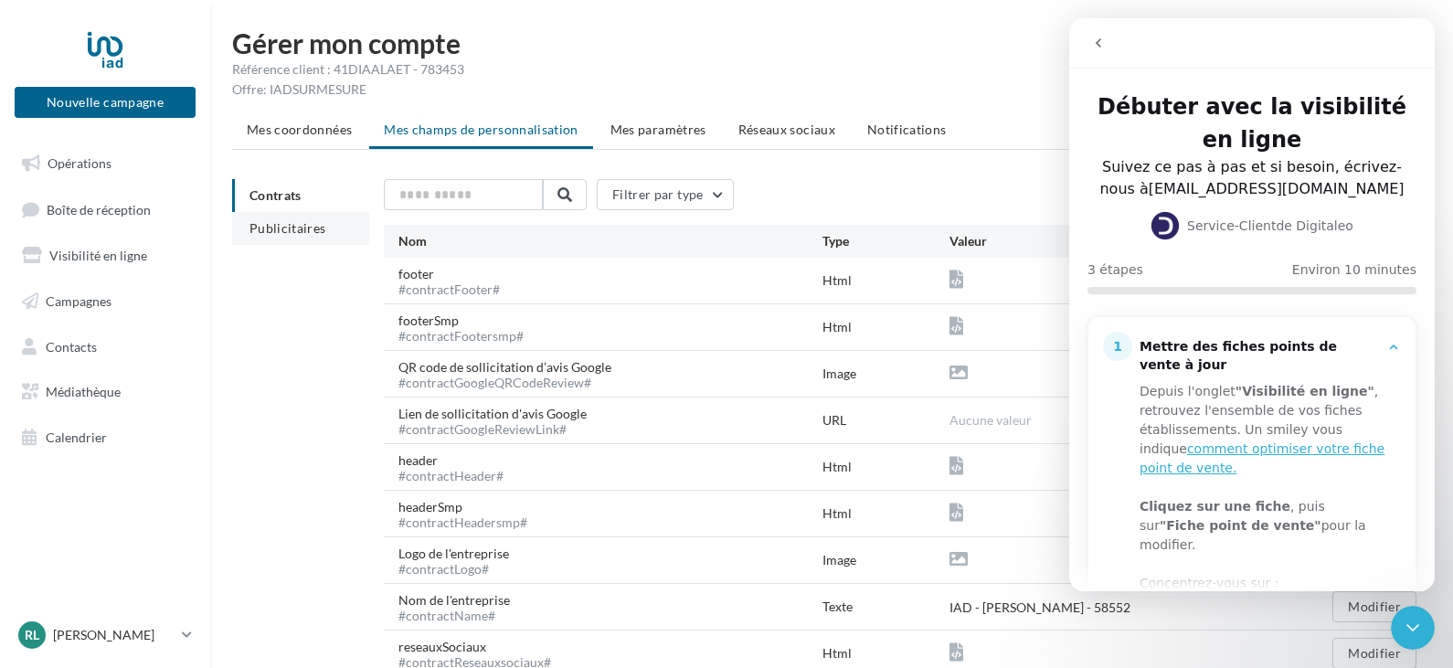
click at [298, 219] on li "Publicitaires" at bounding box center [300, 228] width 137 height 33
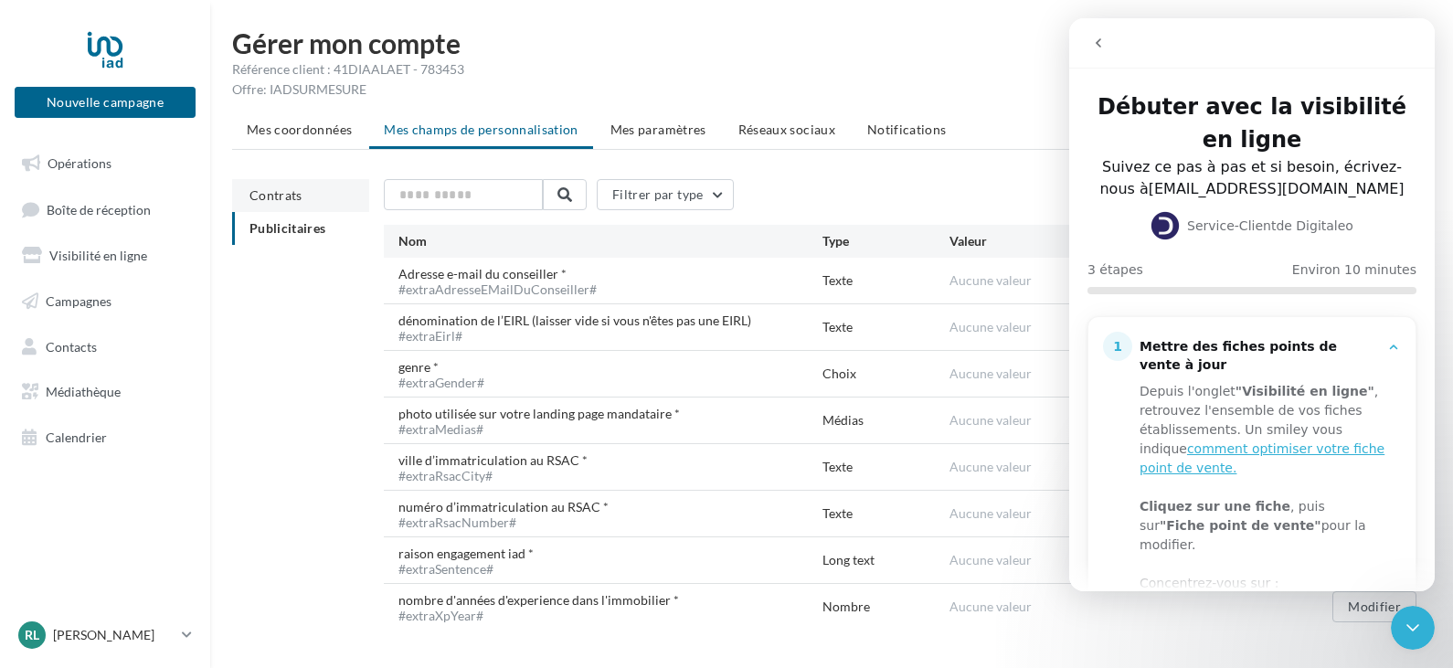
click at [300, 205] on li "Contrats" at bounding box center [300, 195] width 137 height 33
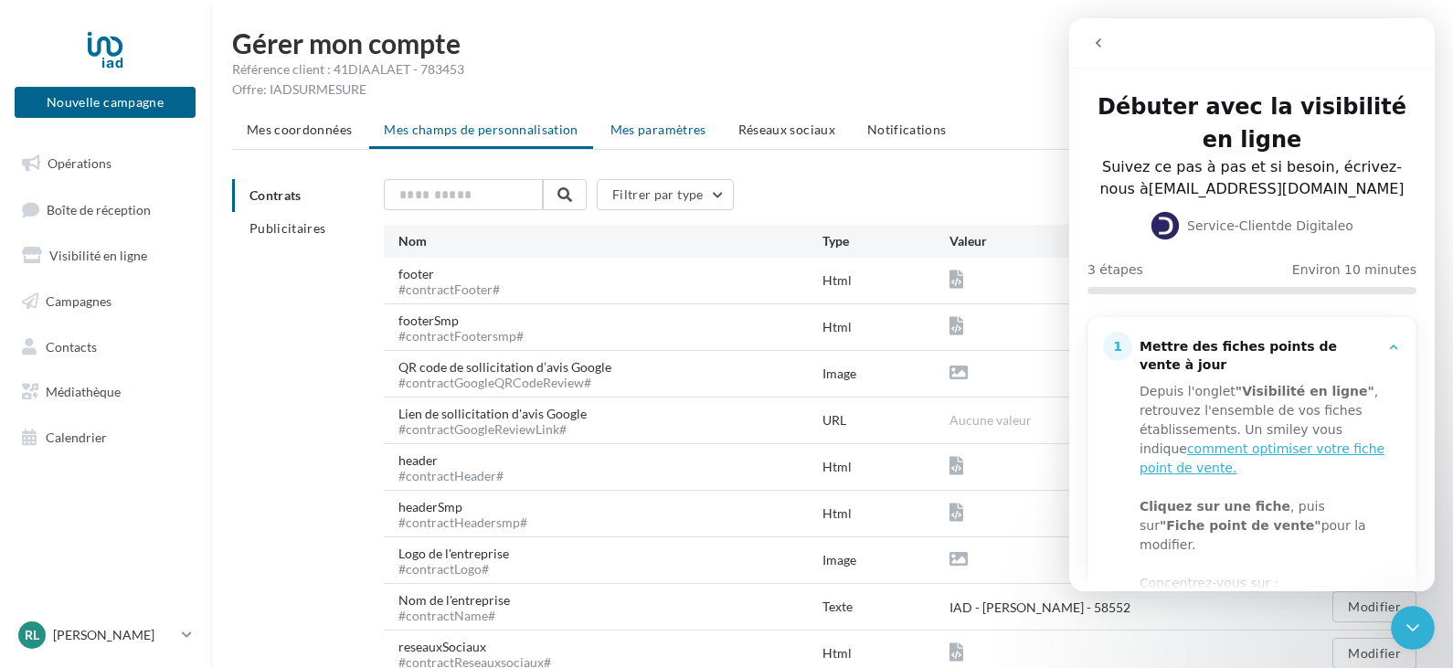
click at [628, 132] on span "Mes paramètres" at bounding box center [658, 130] width 96 height 16
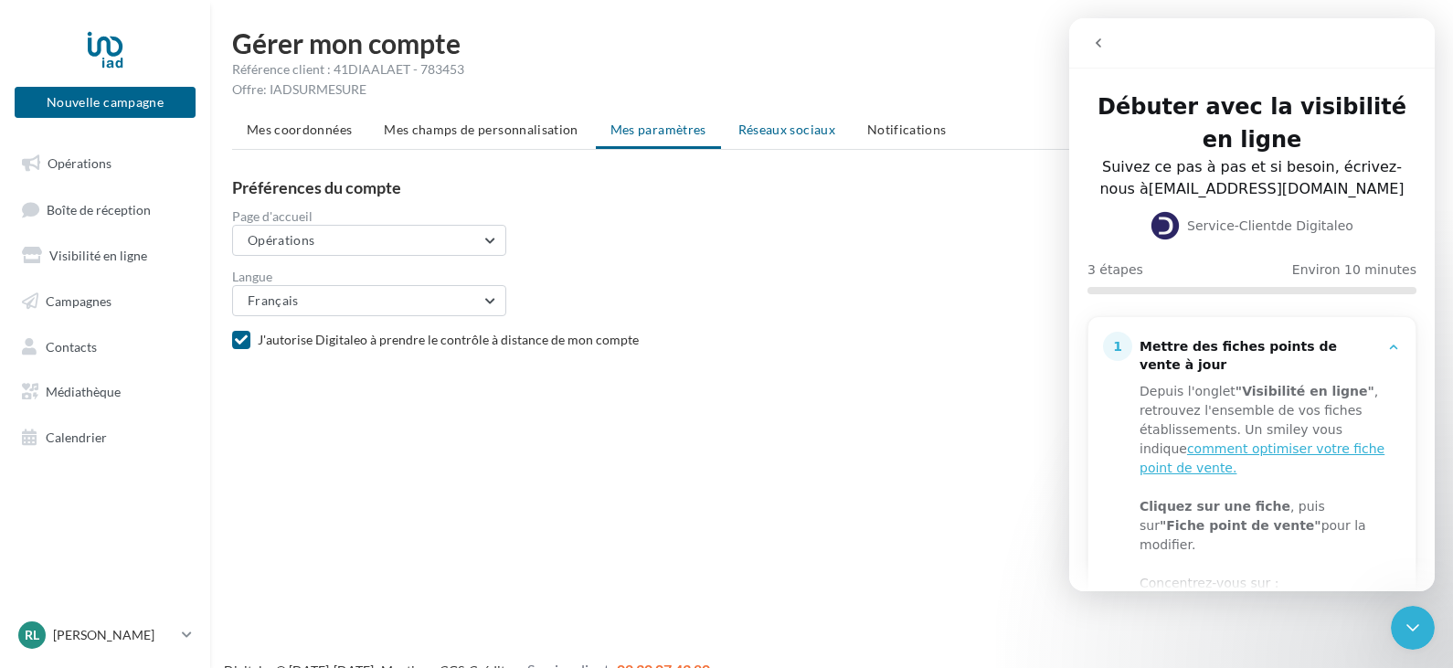
click at [777, 140] on li "Réseaux sociaux" at bounding box center [787, 129] width 126 height 33
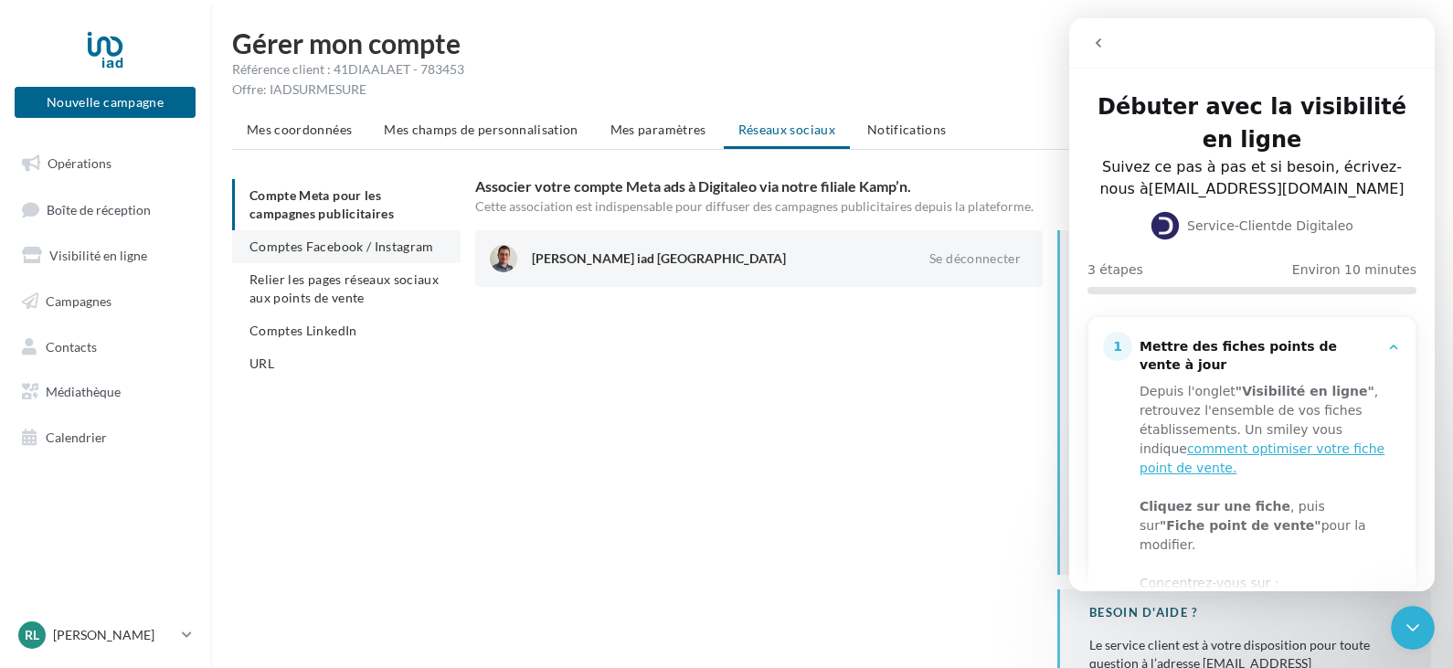
click at [344, 248] on span "Comptes Facebook / Instagram" at bounding box center [341, 246] width 185 height 16
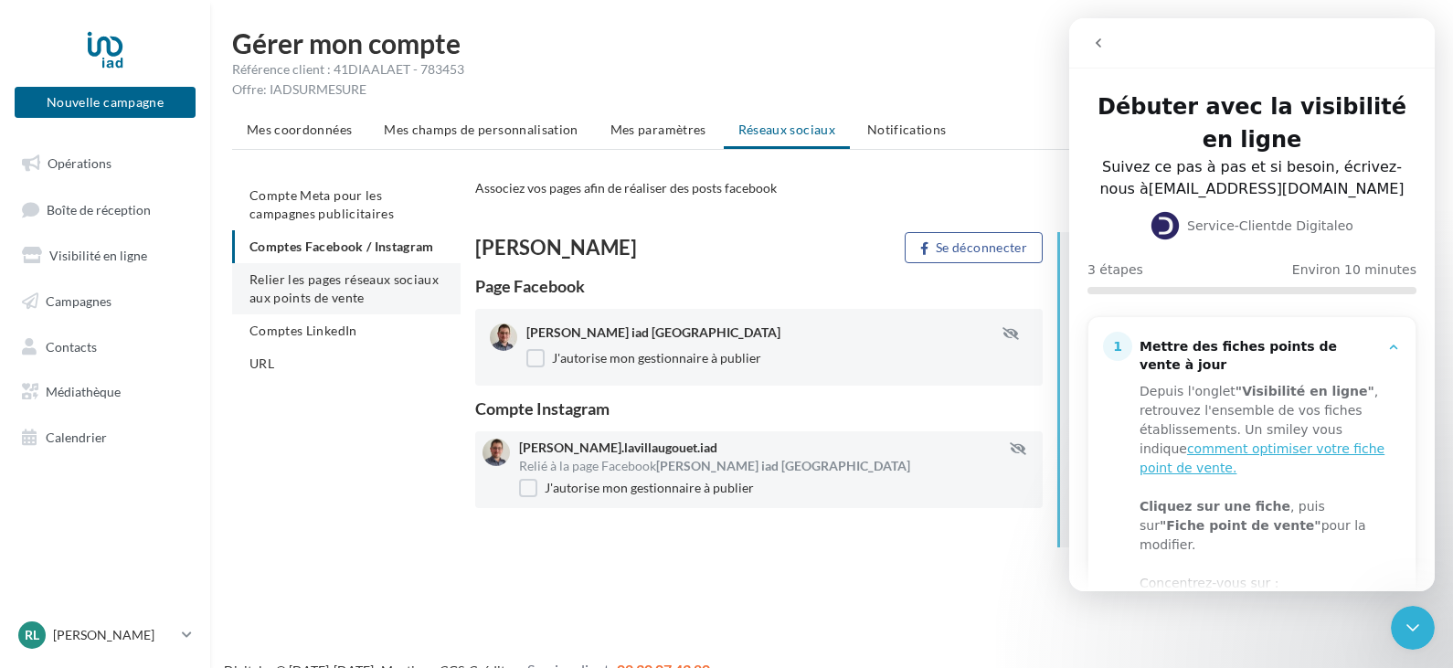
click at [351, 288] on li "Relier les pages réseaux sociaux aux points de vente" at bounding box center [346, 288] width 228 height 51
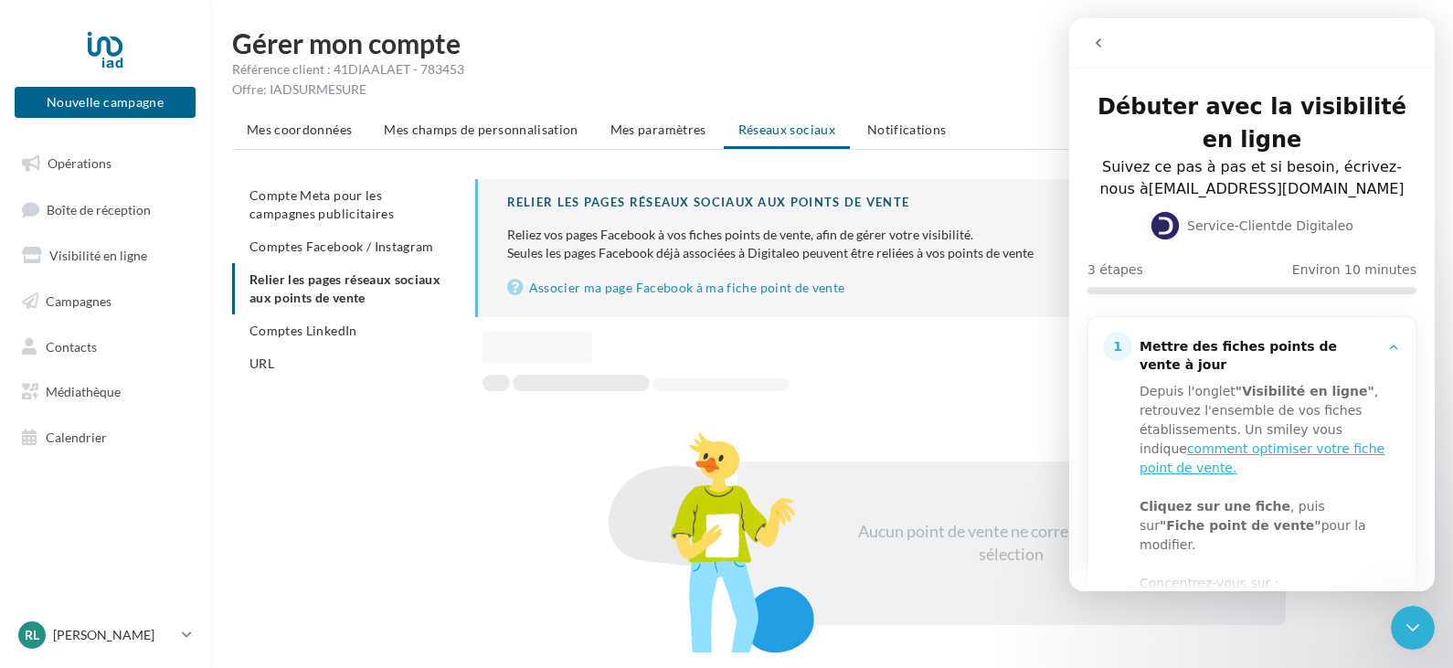
drag, startPoint x: 551, startPoint y: 238, endPoint x: 1018, endPoint y: 238, distance: 466.9
click at [1018, 238] on div "Reliez vos pages Facebook à vos fiches points de vente, afin de gérer votre vis…" at bounding box center [954, 235] width 894 height 18
drag, startPoint x: 556, startPoint y: 257, endPoint x: 1012, endPoint y: 250, distance: 455.9
click at [1012, 250] on p "Reliez vos pages Facebook à vos fiches points de vente, afin de gérer votre vis…" at bounding box center [954, 244] width 894 height 37
click at [641, 280] on link "Associer ma page Facebook à ma fiche point de vente" at bounding box center [954, 288] width 894 height 22
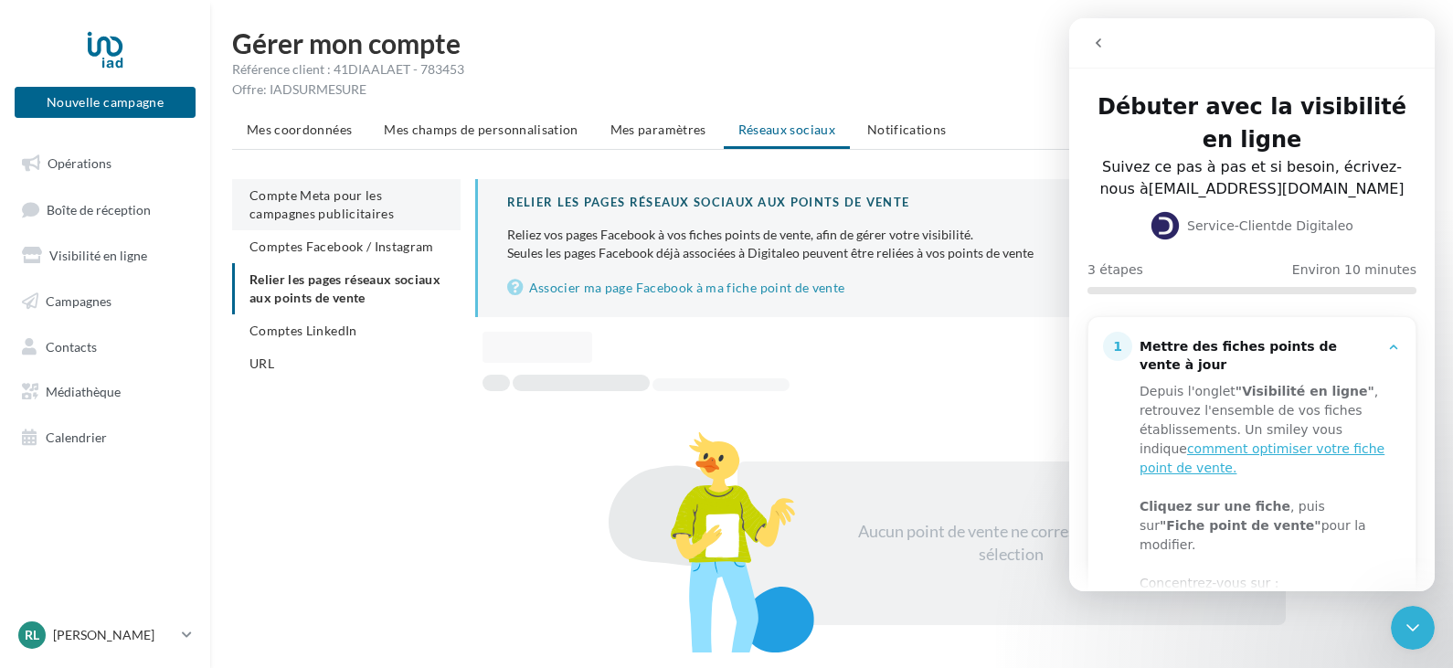
click at [358, 220] on span "Compte Meta pour les campagnes publicitaires" at bounding box center [321, 204] width 144 height 34
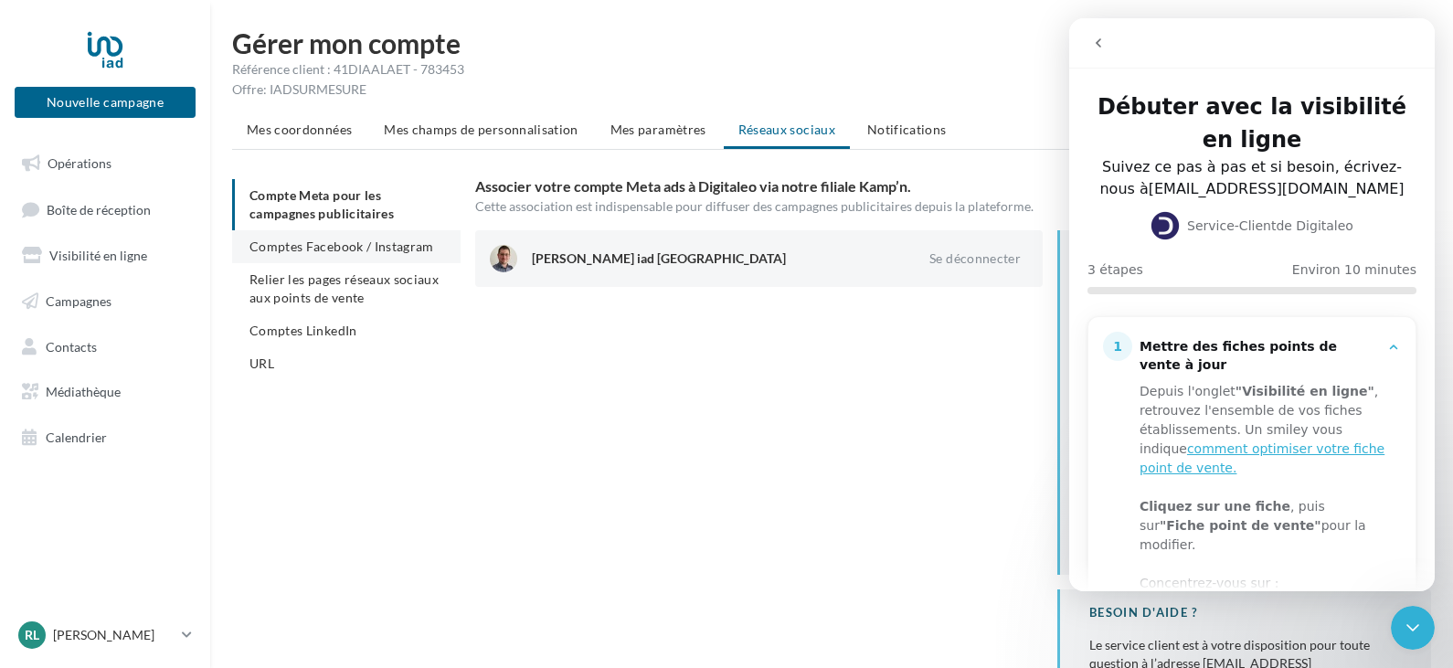
click at [372, 253] on span "Comptes Facebook / Instagram" at bounding box center [341, 246] width 185 height 16
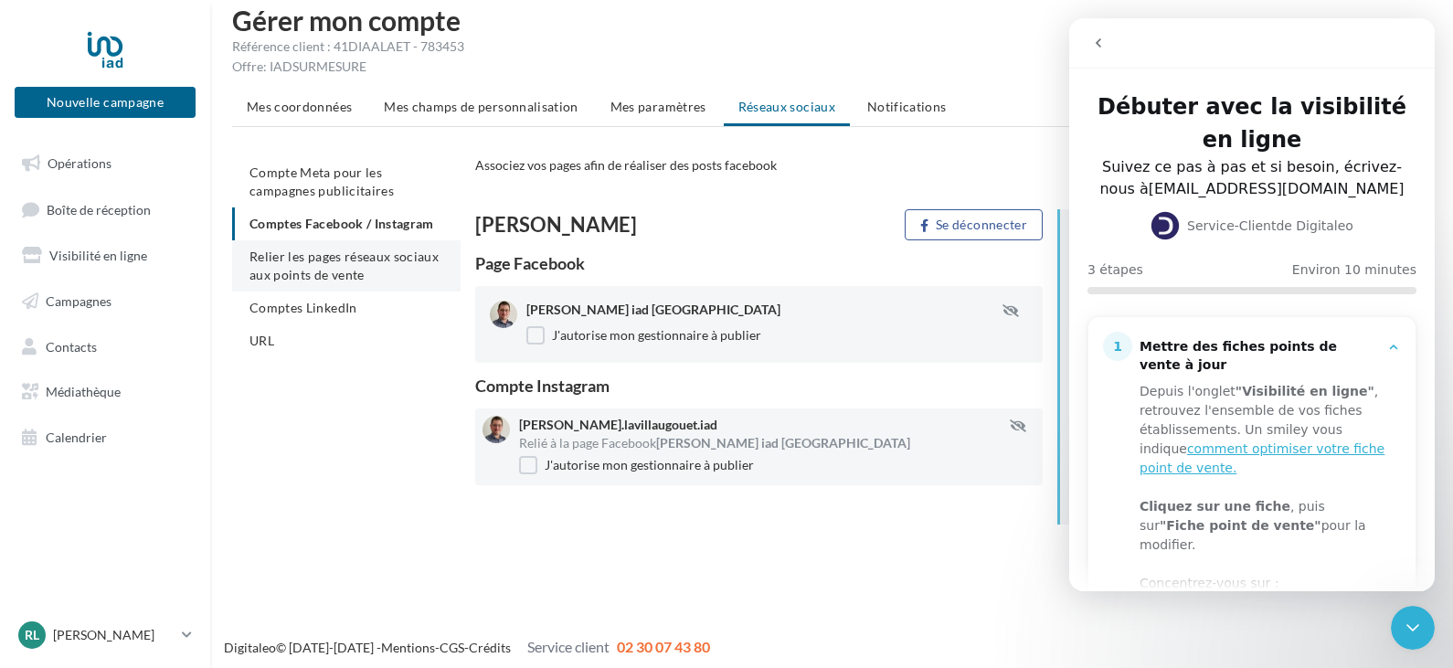
scroll to position [29, 0]
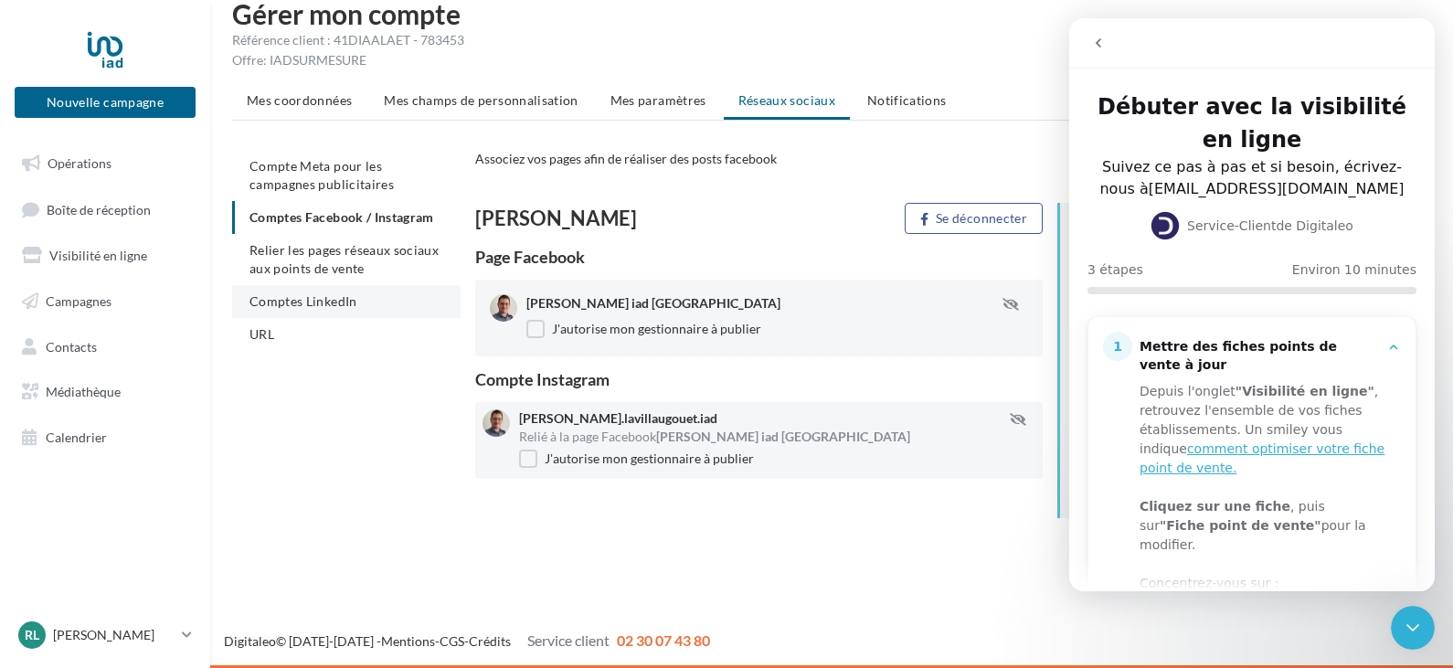
click at [338, 301] on span "Comptes LinkedIn" at bounding box center [303, 301] width 108 height 16
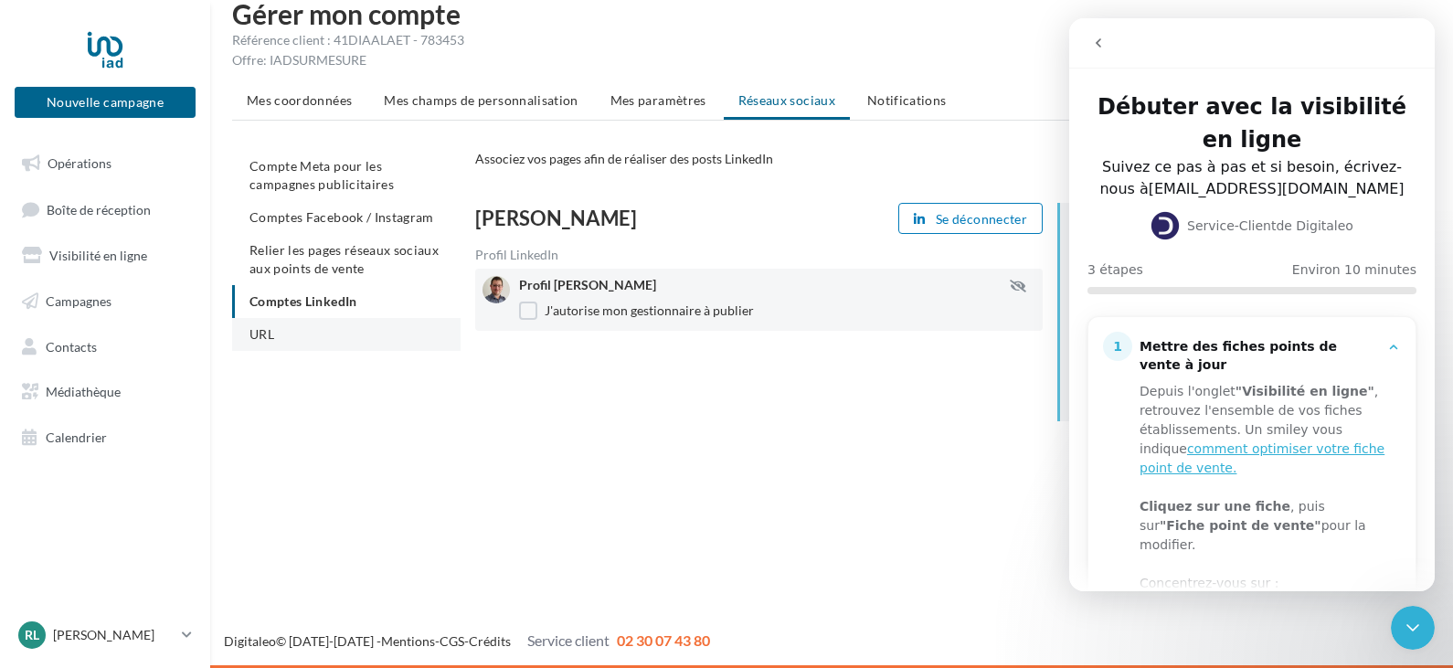
click at [312, 332] on li "URL" at bounding box center [346, 334] width 228 height 33
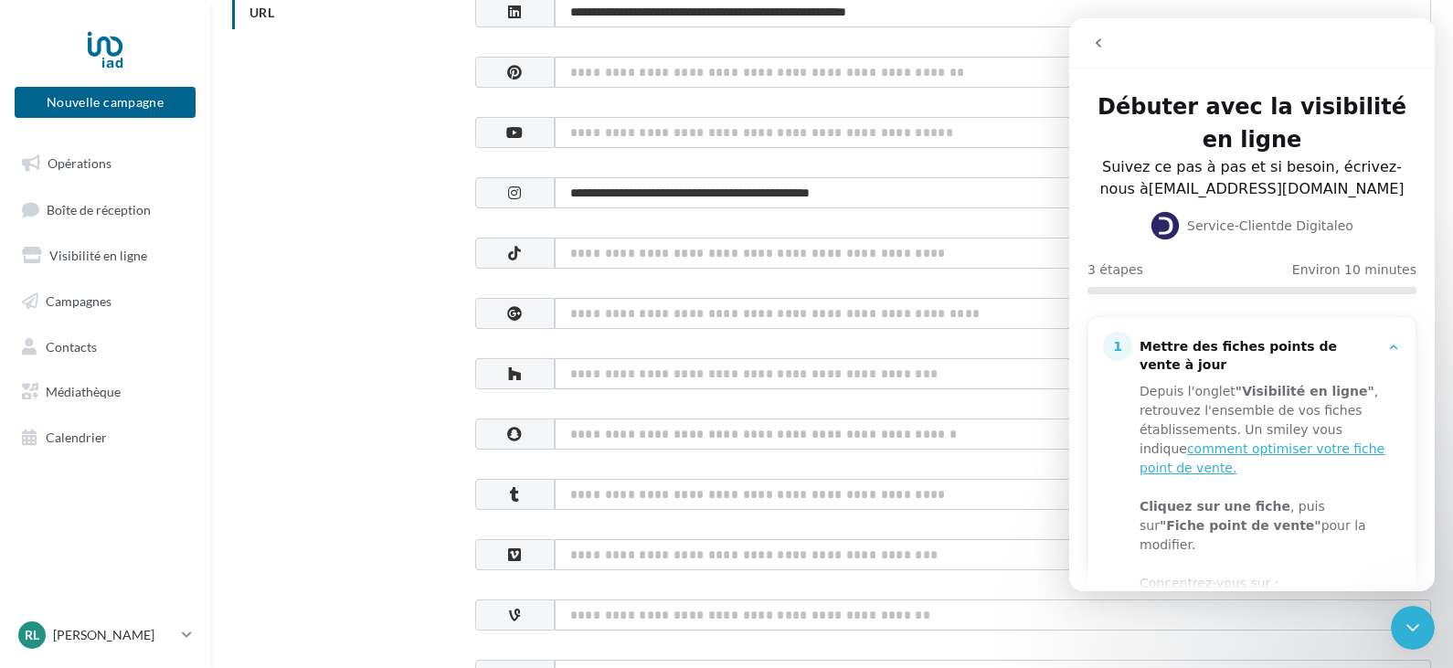
scroll to position [365, 0]
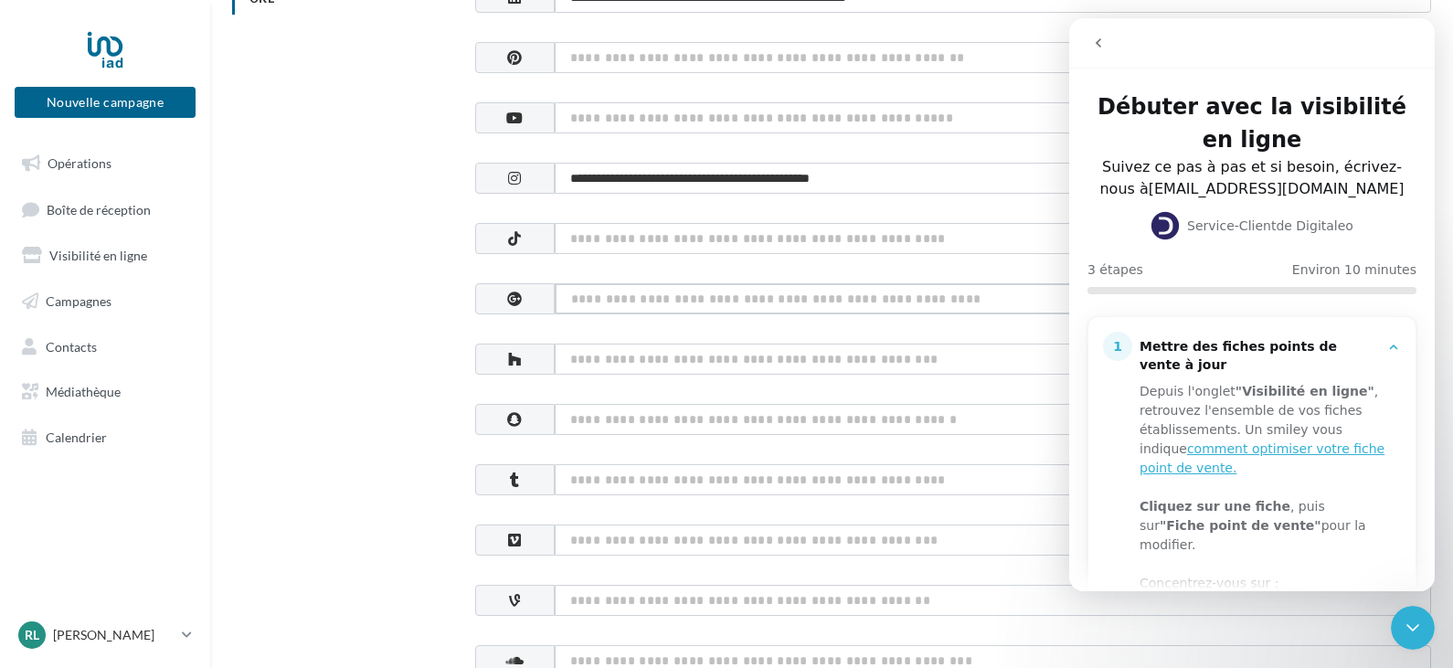
click at [855, 306] on input at bounding box center [993, 298] width 876 height 31
click at [1100, 44] on icon "go back" at bounding box center [1098, 43] width 15 height 15
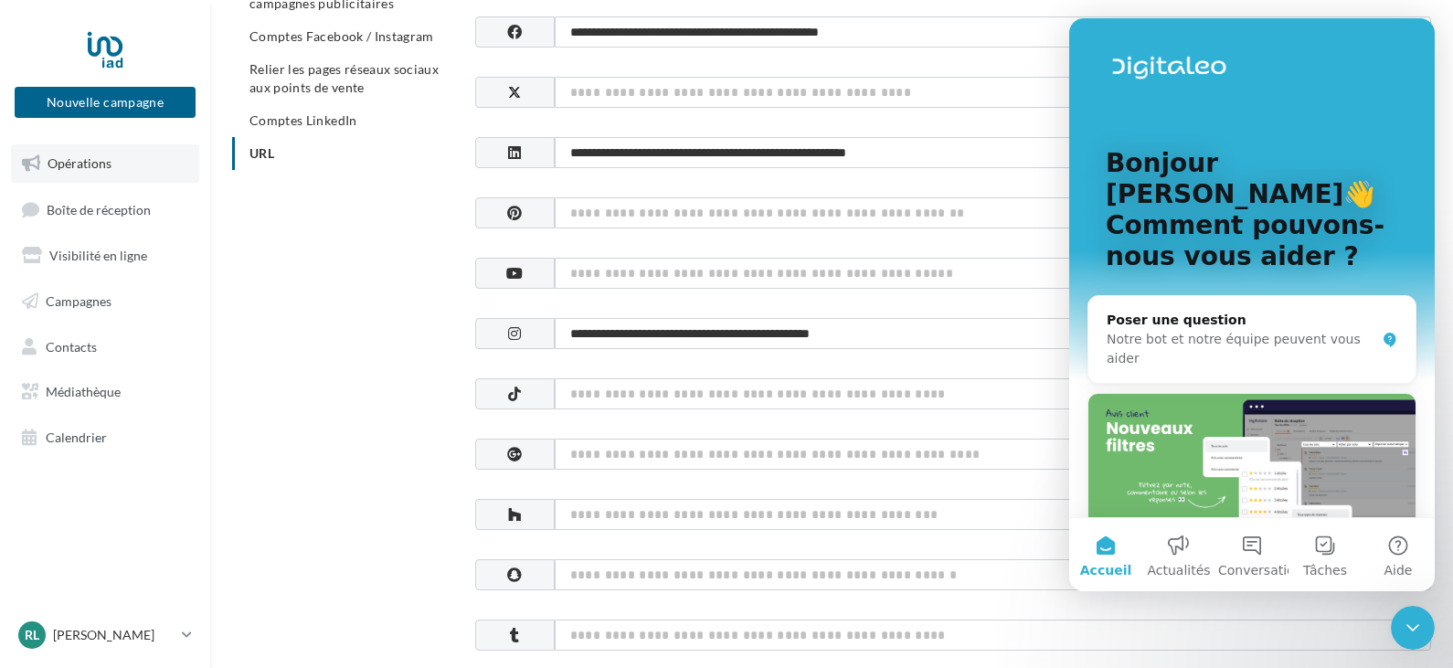
scroll to position [0, 0]
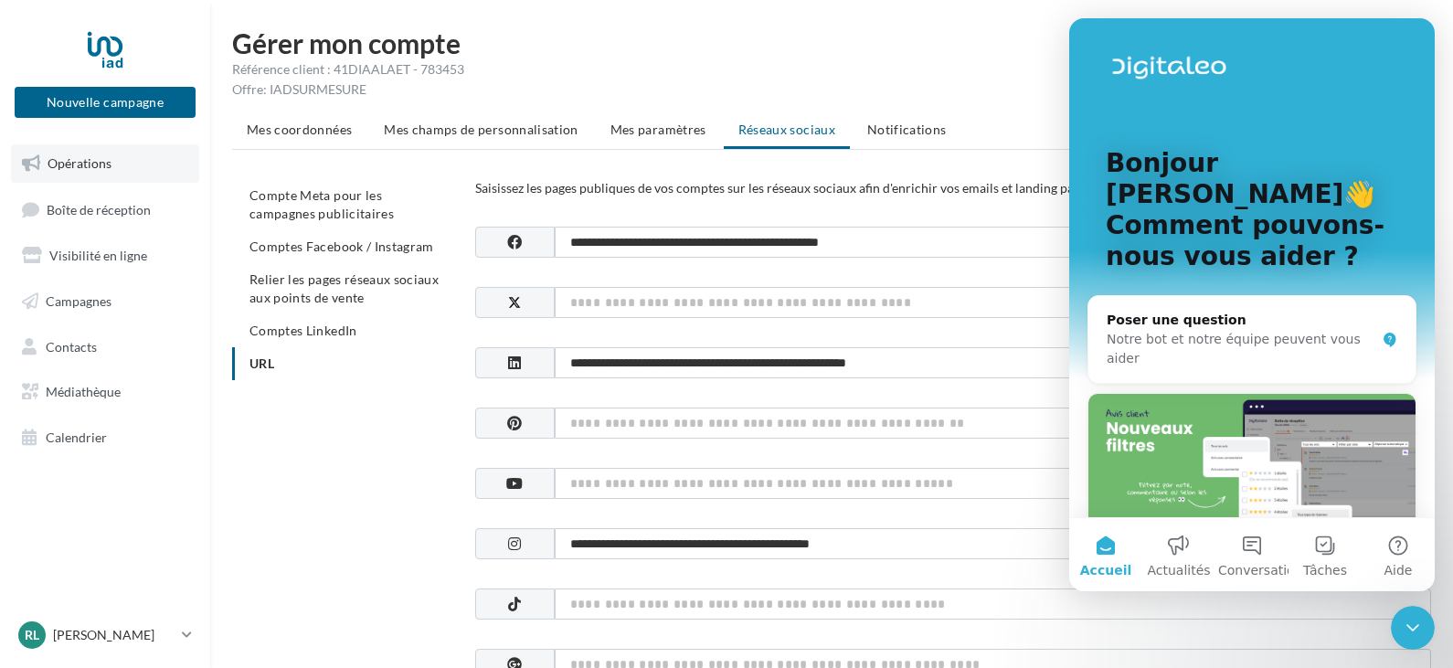
click at [64, 165] on span "Opérations" at bounding box center [80, 163] width 64 height 16
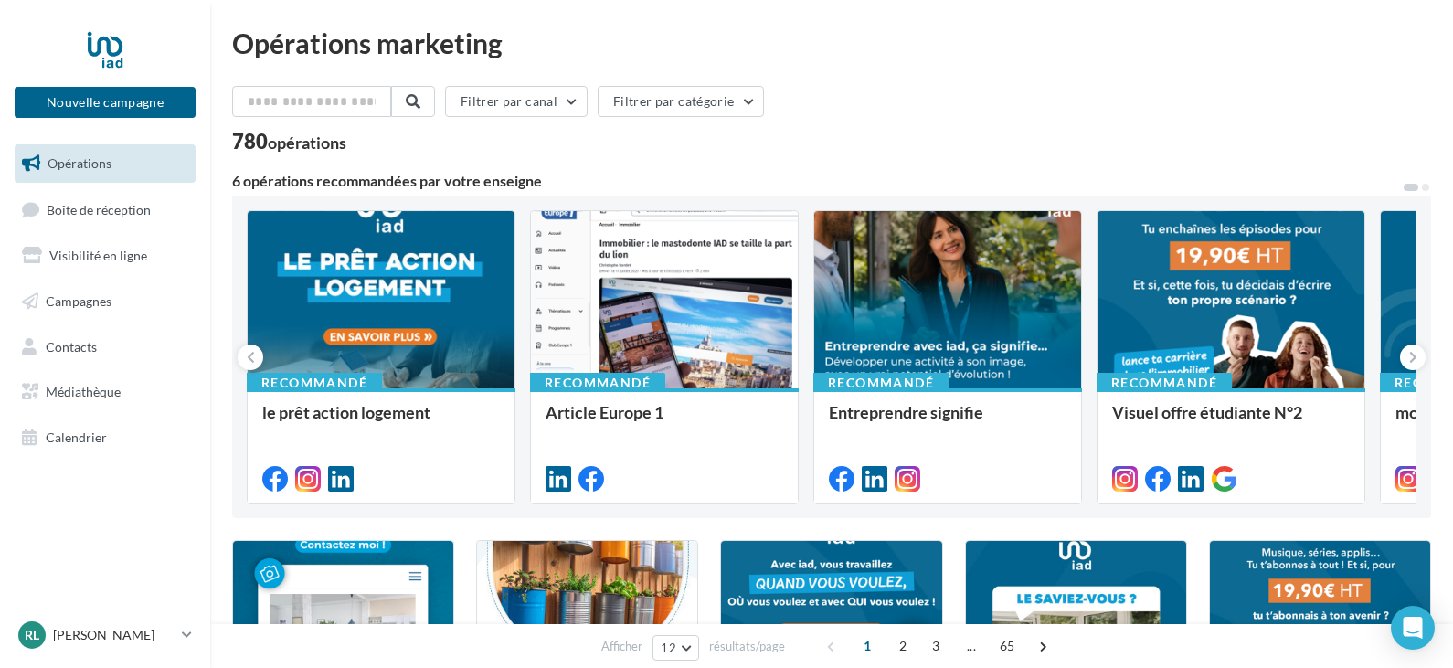
drag, startPoint x: 344, startPoint y: 182, endPoint x: 563, endPoint y: 175, distance: 219.4
click at [563, 175] on div "6 opérations recommandées par votre enseigne" at bounding box center [816, 181] width 1169 height 15
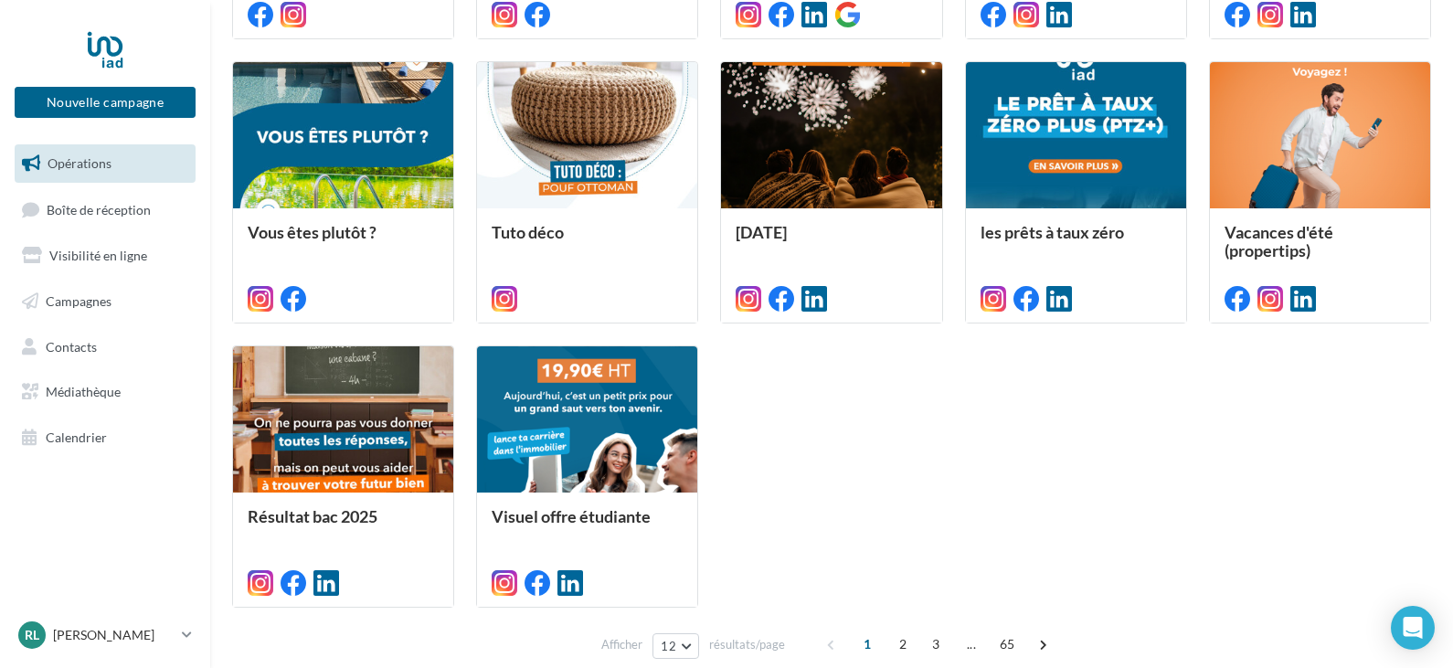
scroll to position [855, 0]
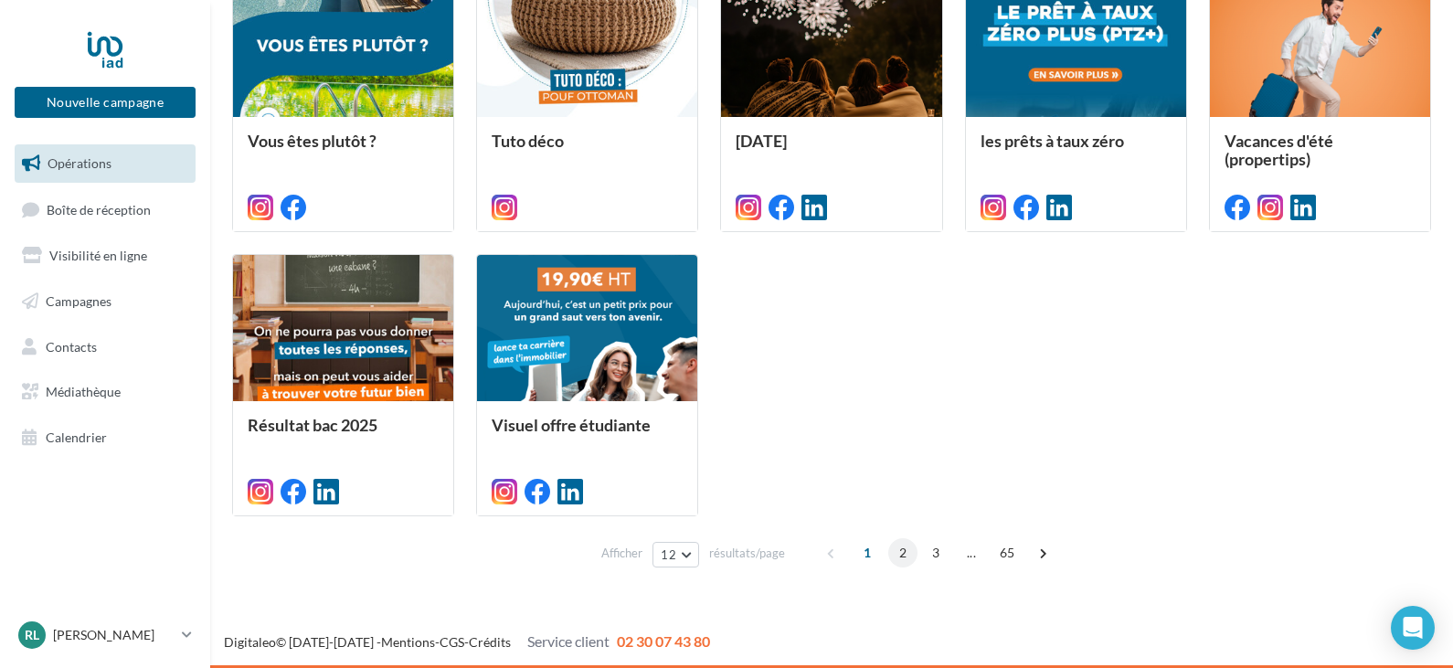
click at [894, 550] on span "2" at bounding box center [902, 552] width 29 height 29
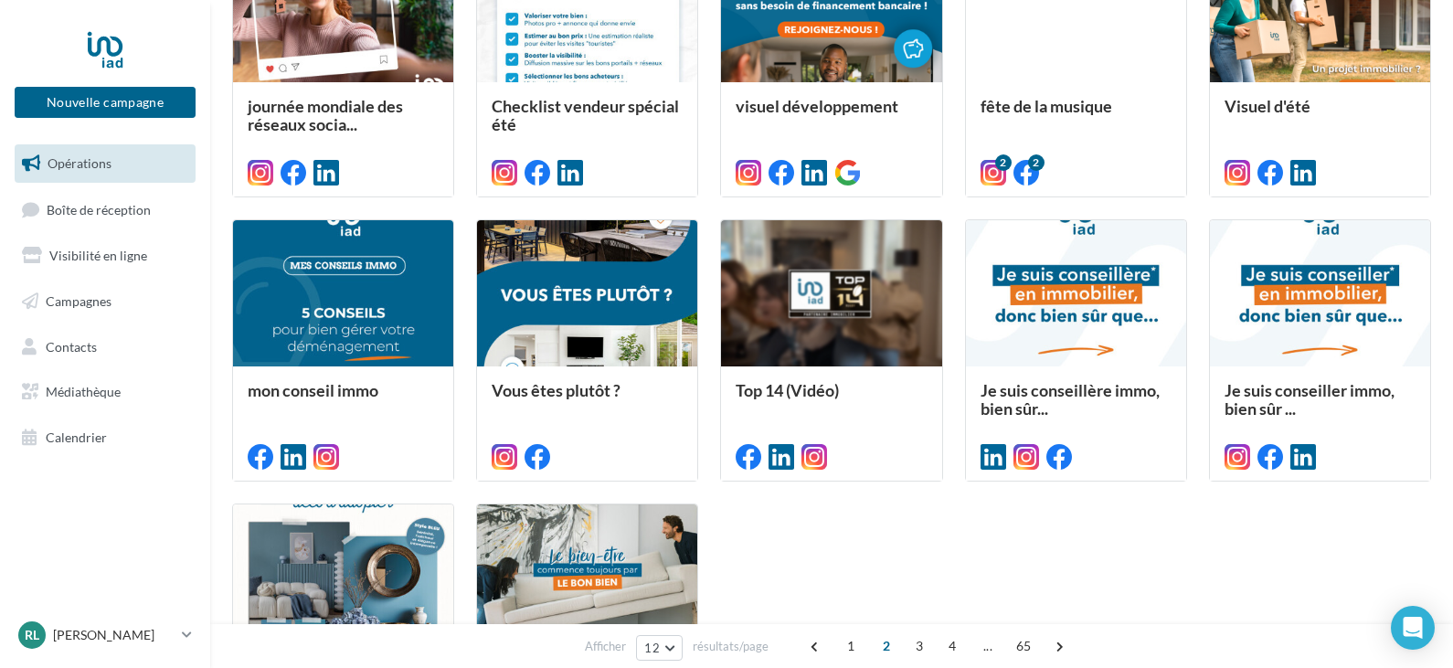
scroll to position [731, 0]
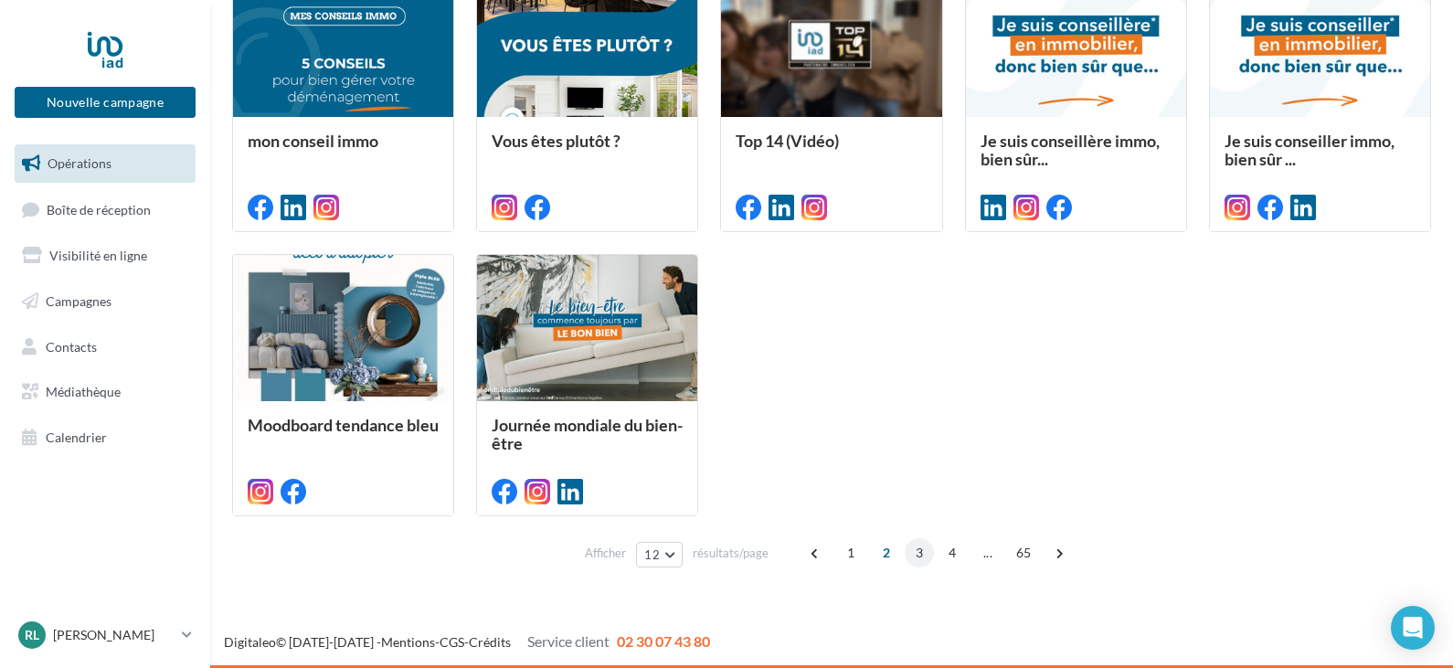
click at [910, 551] on span "3" at bounding box center [918, 552] width 29 height 29
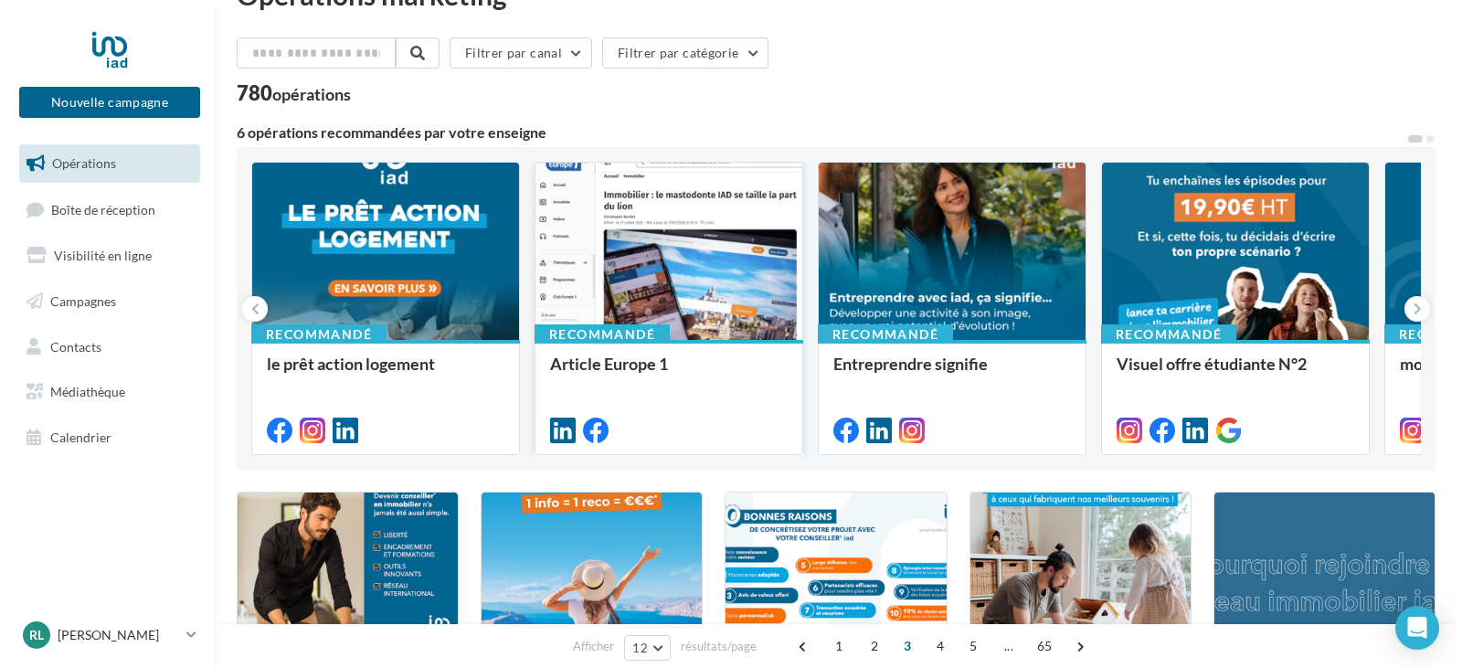
scroll to position [0, 0]
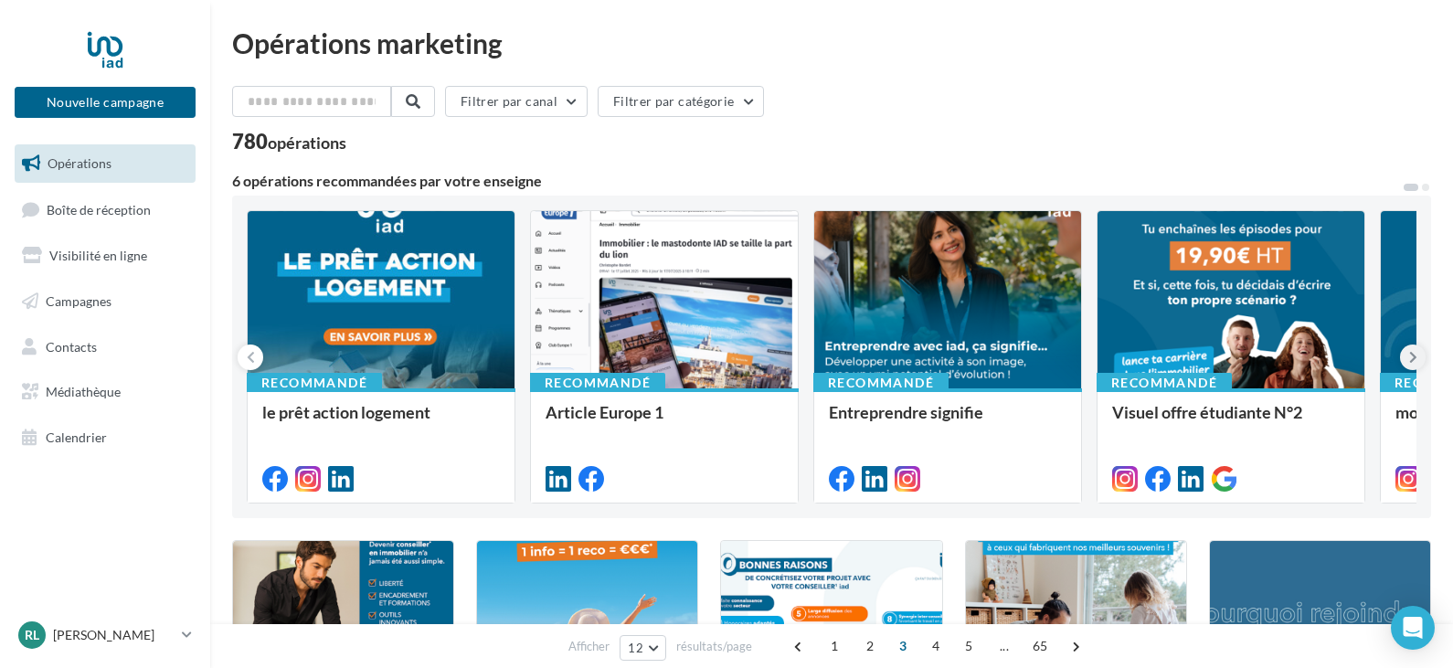
click at [1414, 361] on icon at bounding box center [1413, 357] width 8 height 18
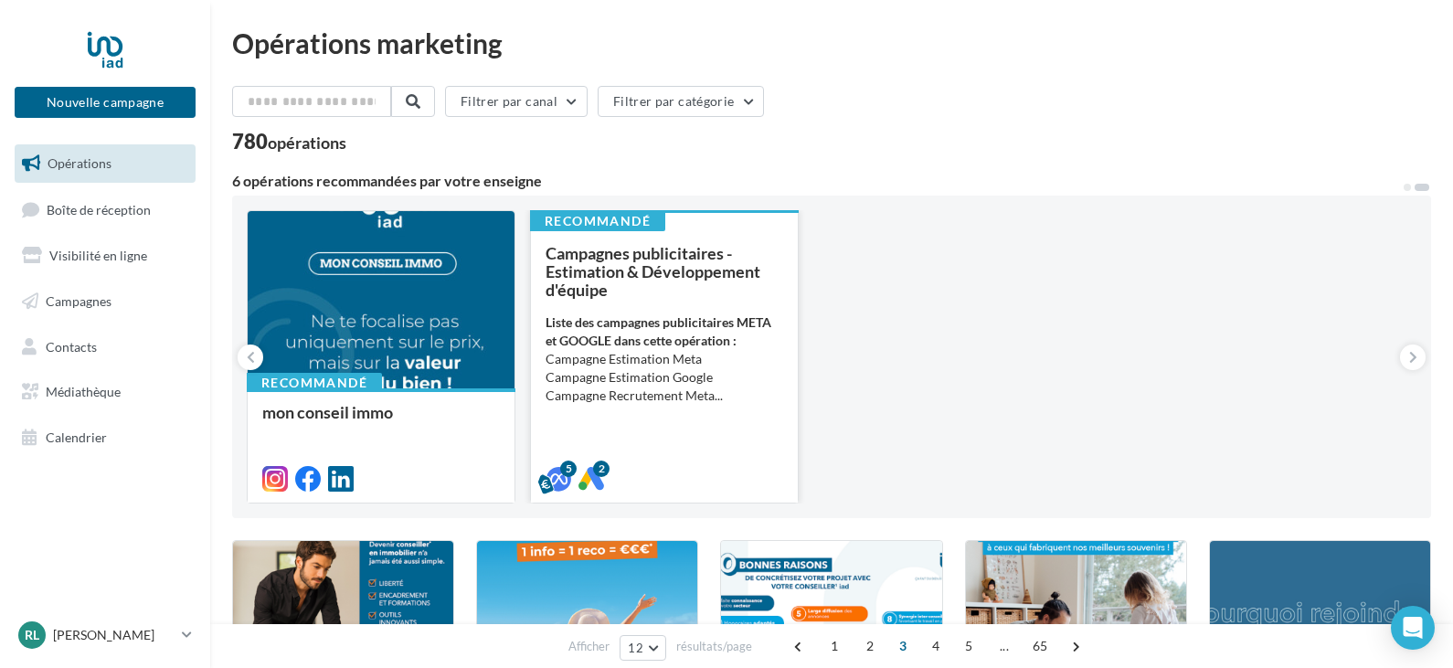
click at [695, 317] on strong "Liste des campagnes publicitaires META et GOOGLE dans cette opération :" at bounding box center [658, 331] width 226 height 34
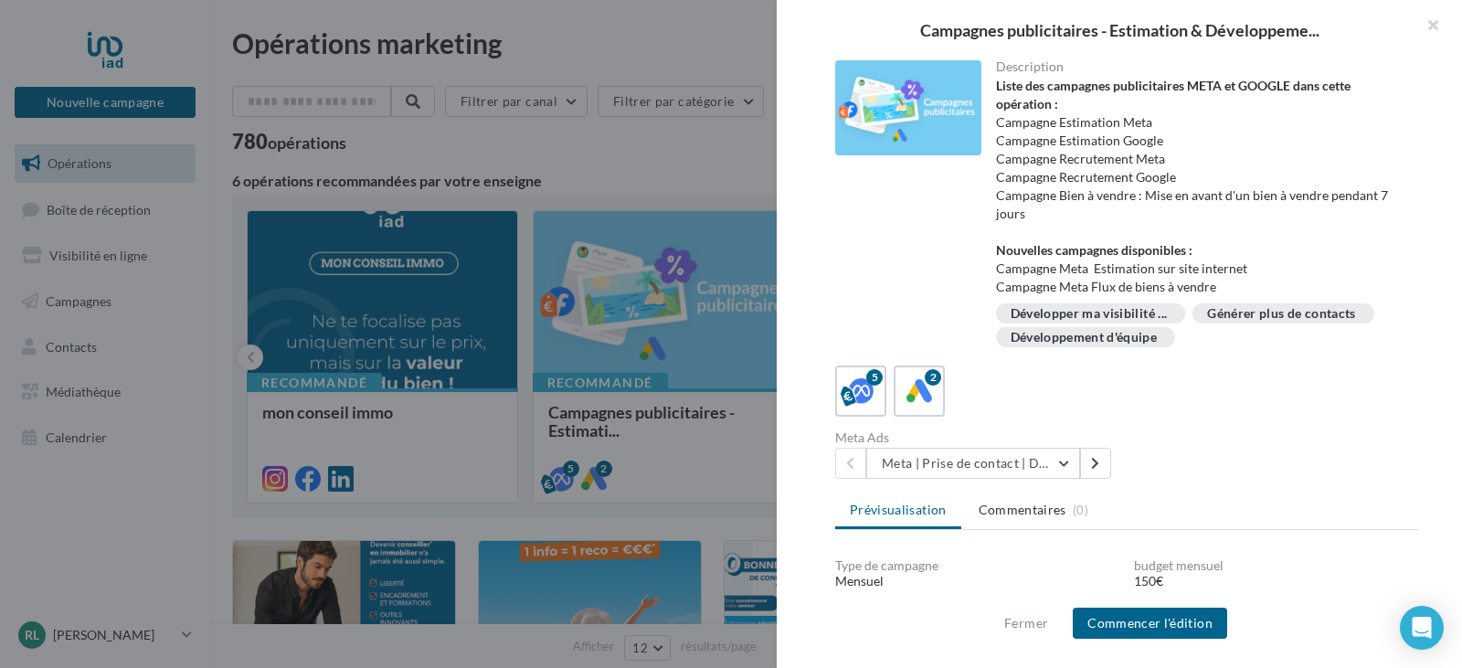
drag, startPoint x: 1053, startPoint y: 249, endPoint x: 1257, endPoint y: 278, distance: 205.7
click at [1257, 278] on div "Liste des campagnes publicitaires META et GOOGLE dans cette opération : Campagn…" at bounding box center [1200, 186] width 408 height 219
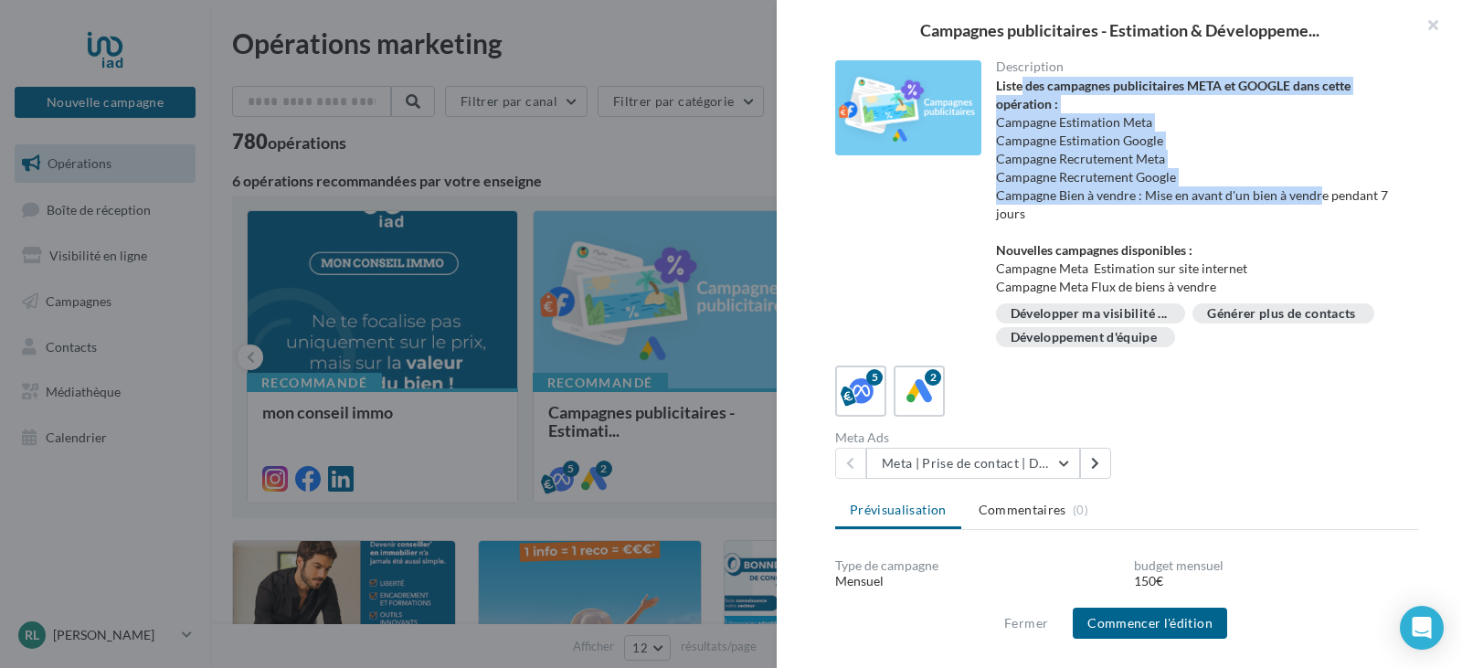
drag, startPoint x: 1020, startPoint y: 87, endPoint x: 1315, endPoint y: 195, distance: 314.2
click at [1315, 195] on div "Liste des campagnes publicitaires META et GOOGLE dans cette opération : Campagn…" at bounding box center [1200, 186] width 408 height 219
click at [1194, 124] on li "Campagne Estimation Meta" at bounding box center [1200, 122] width 408 height 18
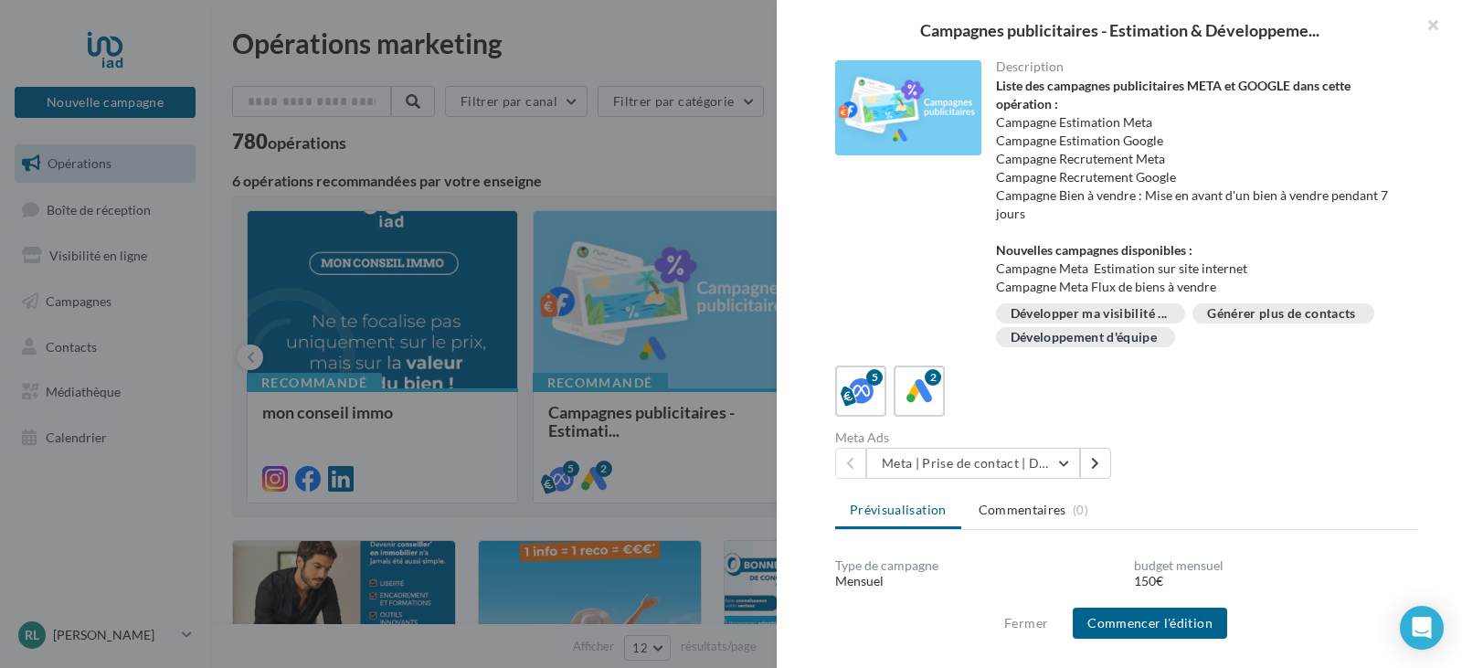
drag, startPoint x: 1025, startPoint y: 120, endPoint x: 1215, endPoint y: 162, distance: 194.6
click at [1215, 162] on div "Liste des campagnes publicitaires META et GOOGLE dans cette opération : Campagn…" at bounding box center [1200, 186] width 408 height 219
click at [1216, 158] on li "Campagne Recrutement Meta" at bounding box center [1200, 159] width 408 height 18
drag, startPoint x: 1045, startPoint y: 159, endPoint x: 1217, endPoint y: 162, distance: 171.8
click at [1217, 162] on li "Campagne Recrutement Meta" at bounding box center [1200, 159] width 408 height 18
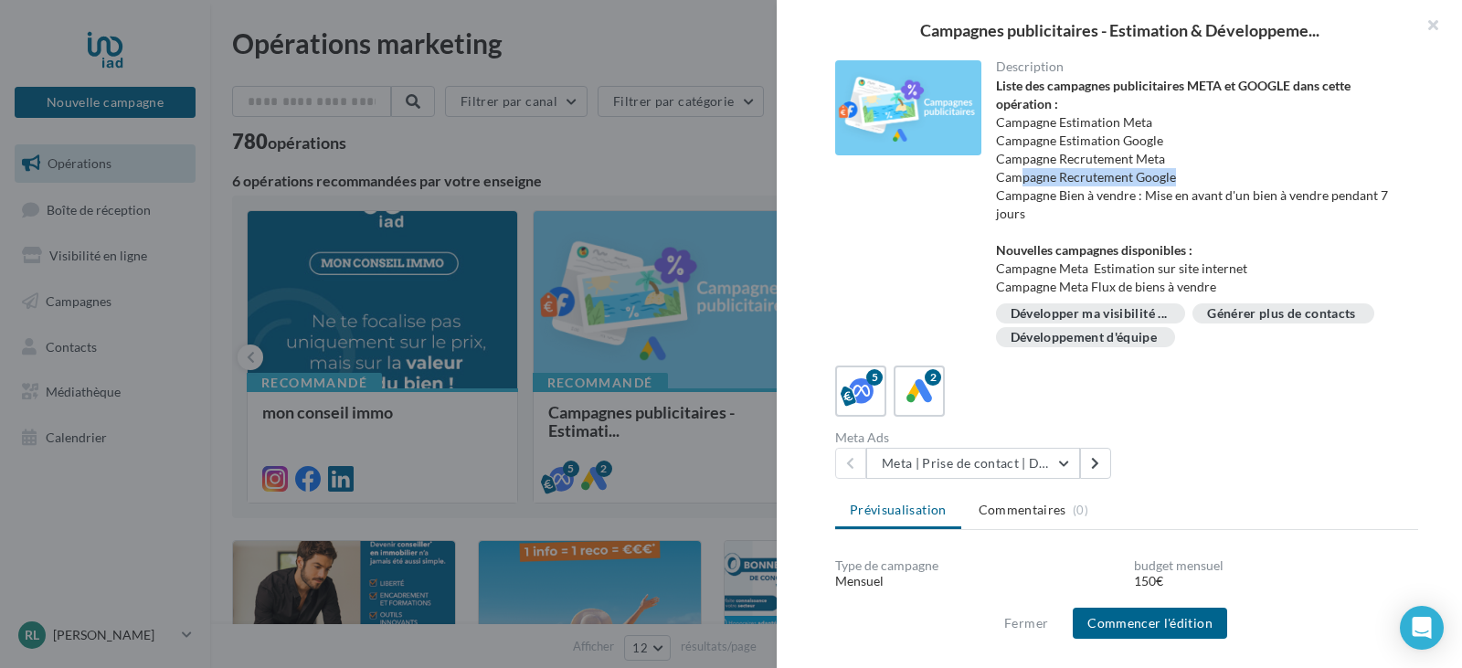
drag, startPoint x: 1016, startPoint y: 175, endPoint x: 1257, endPoint y: 180, distance: 241.2
click at [1257, 180] on li "Campagne Recrutement Google" at bounding box center [1200, 177] width 408 height 18
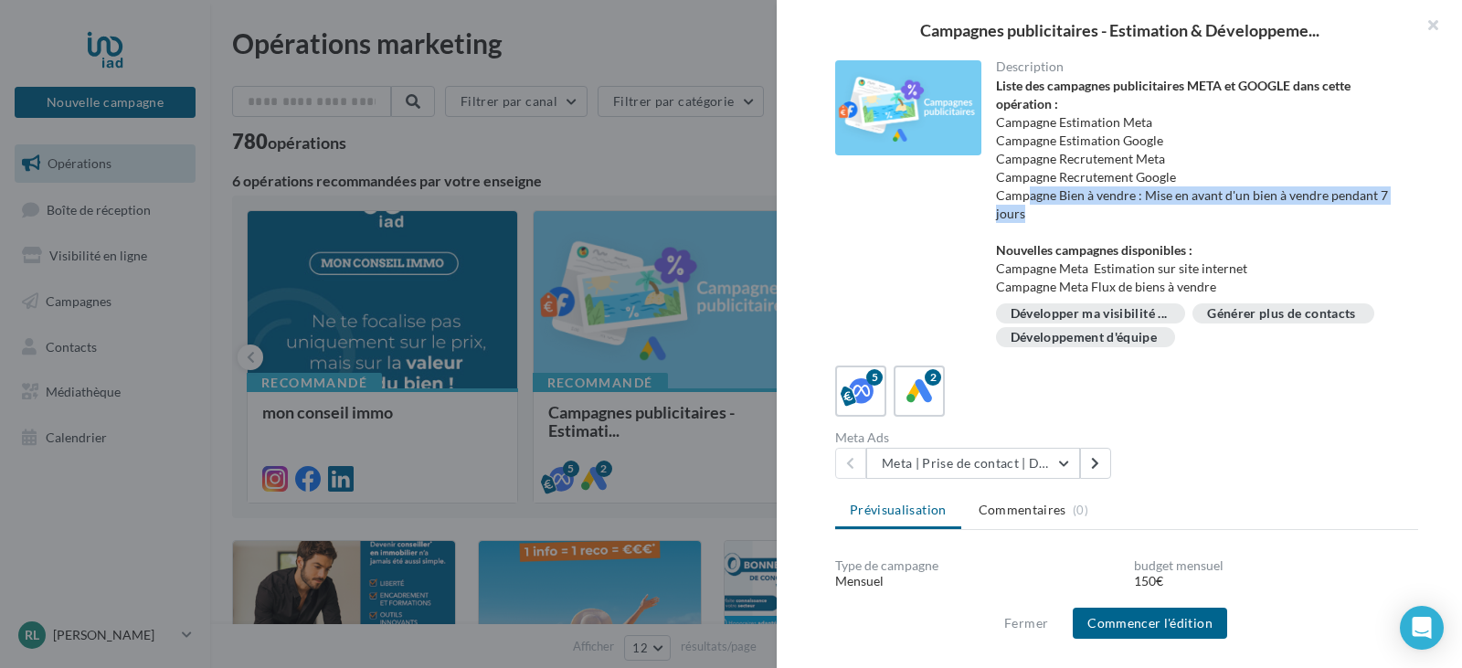
drag, startPoint x: 1025, startPoint y: 199, endPoint x: 1345, endPoint y: 220, distance: 320.5
click at [1345, 220] on li "Campagne Bien à vendre : Mise en avant d'un bien à vendre pendant 7 jours" at bounding box center [1200, 204] width 408 height 37
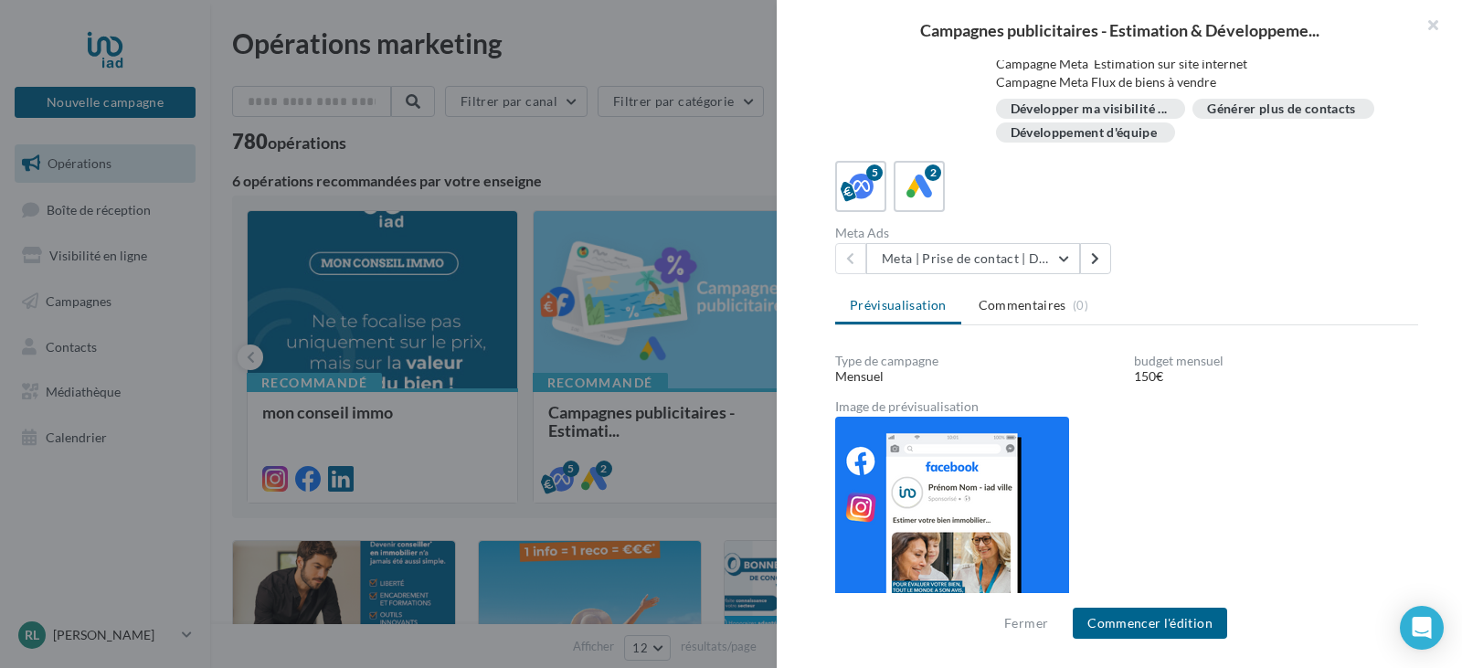
scroll to position [217, 0]
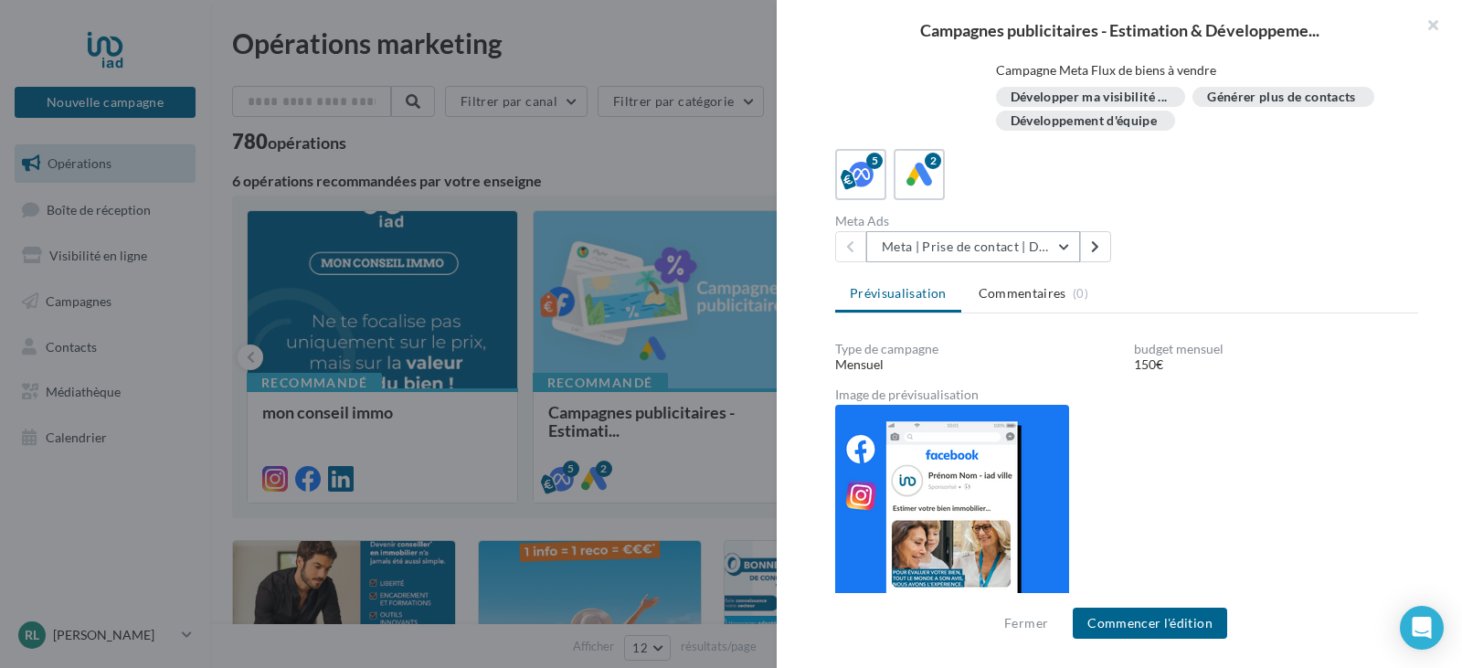
click at [1059, 254] on button "Meta | Prise de contact | Demandes d'estimation" at bounding box center [973, 246] width 214 height 31
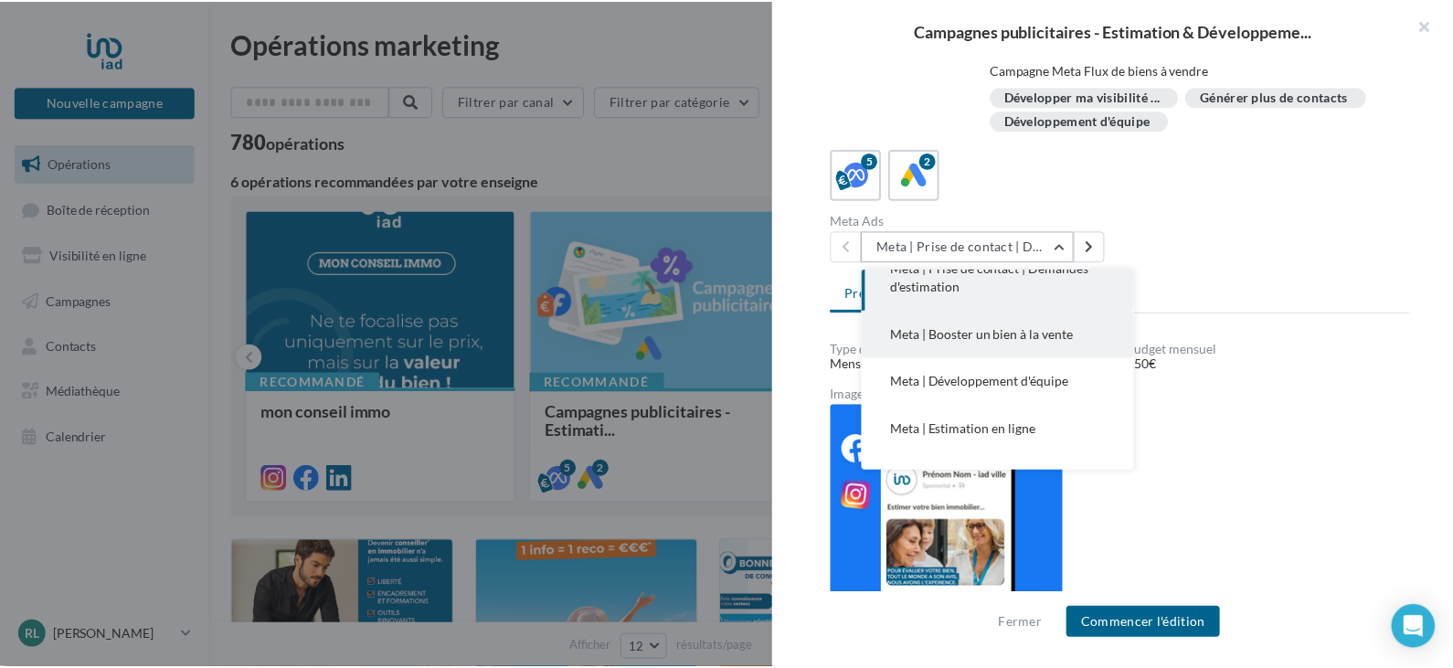
scroll to position [0, 0]
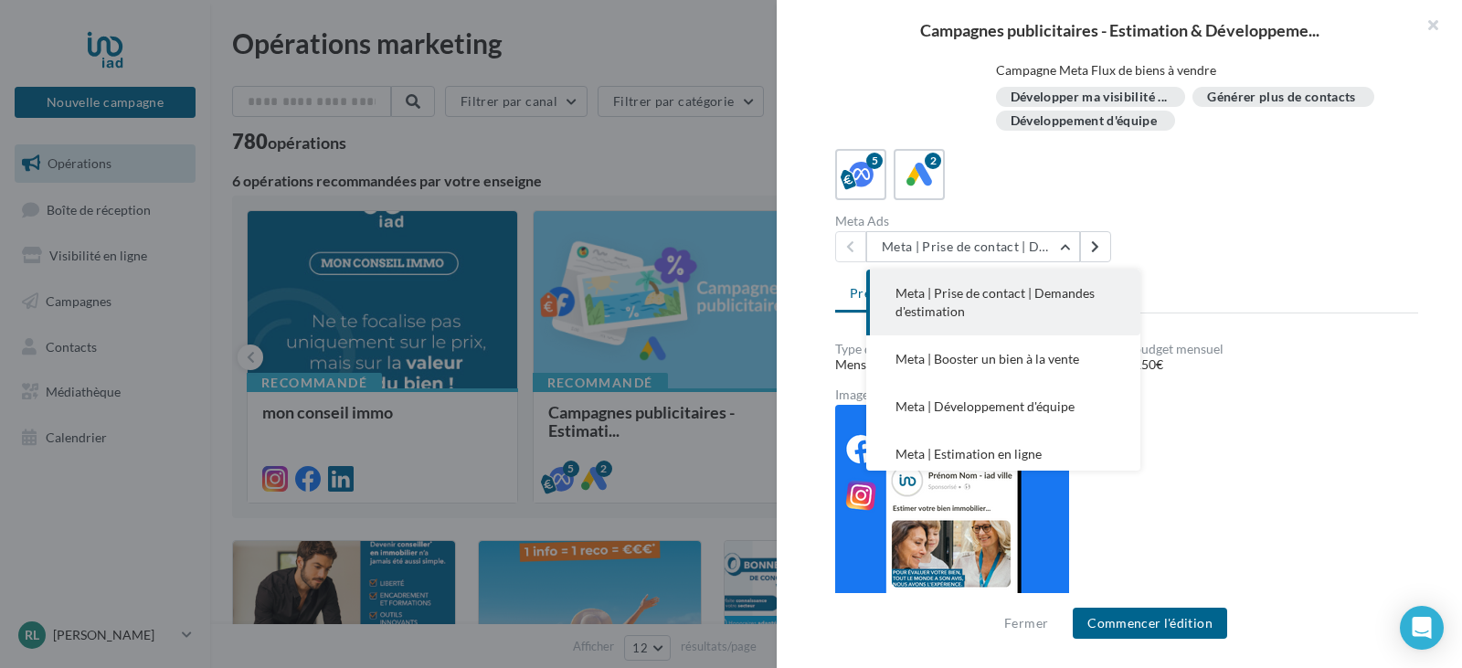
click at [1010, 303] on button "Meta | Prise de contact | Demandes d'estimation" at bounding box center [1003, 303] width 274 height 66
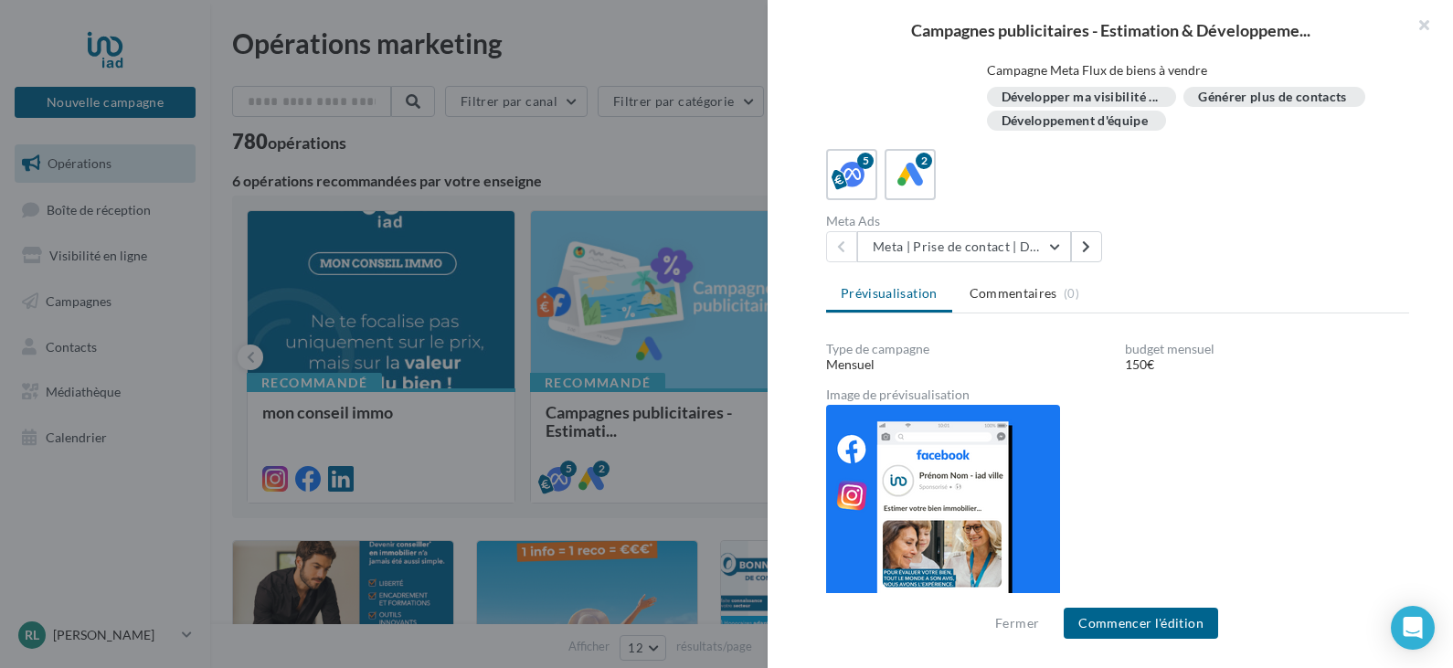
click at [702, 164] on div at bounding box center [726, 334] width 1453 height 668
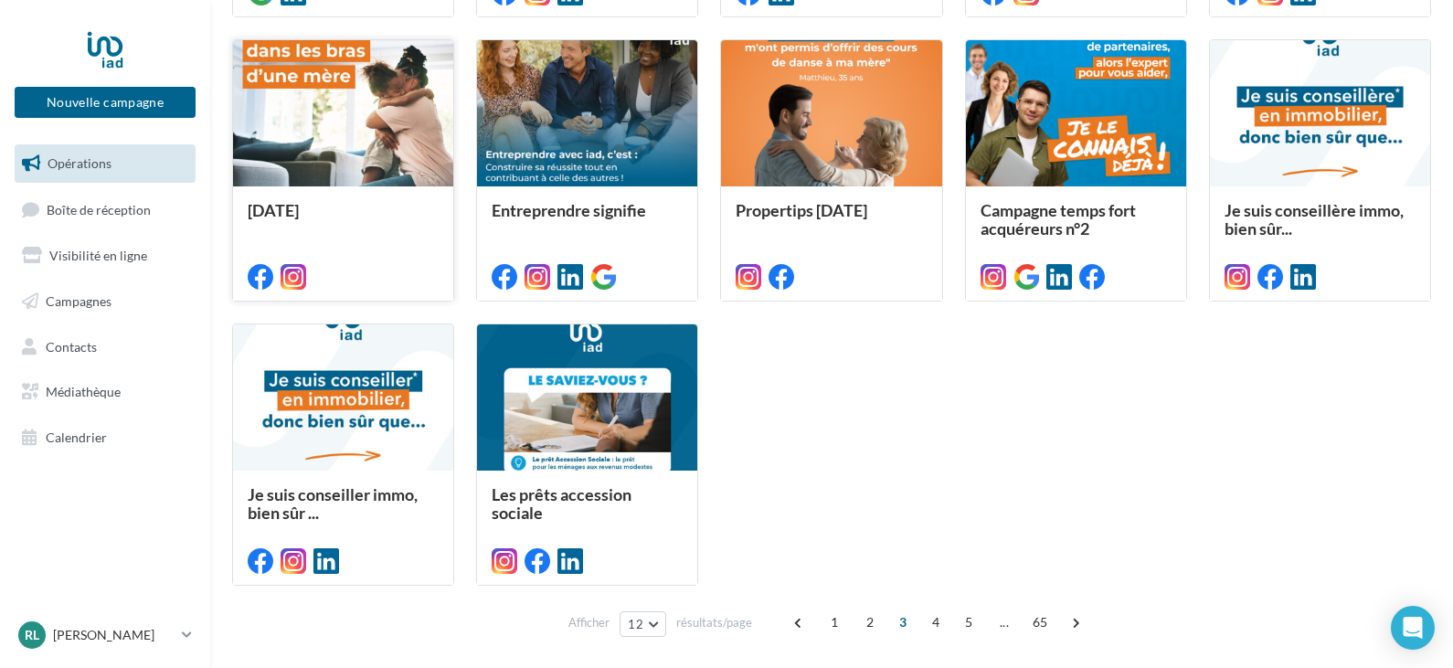
scroll to position [672, 0]
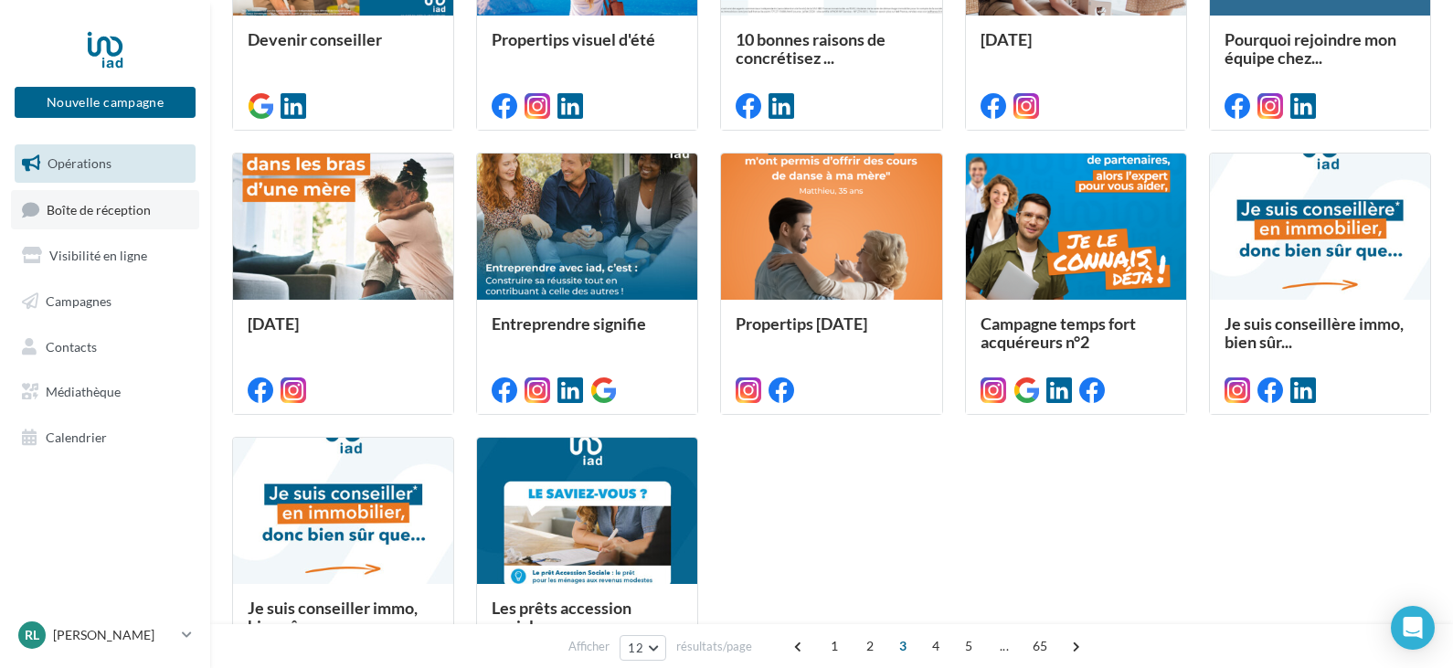
click at [108, 210] on span "Boîte de réception" at bounding box center [99, 209] width 104 height 16
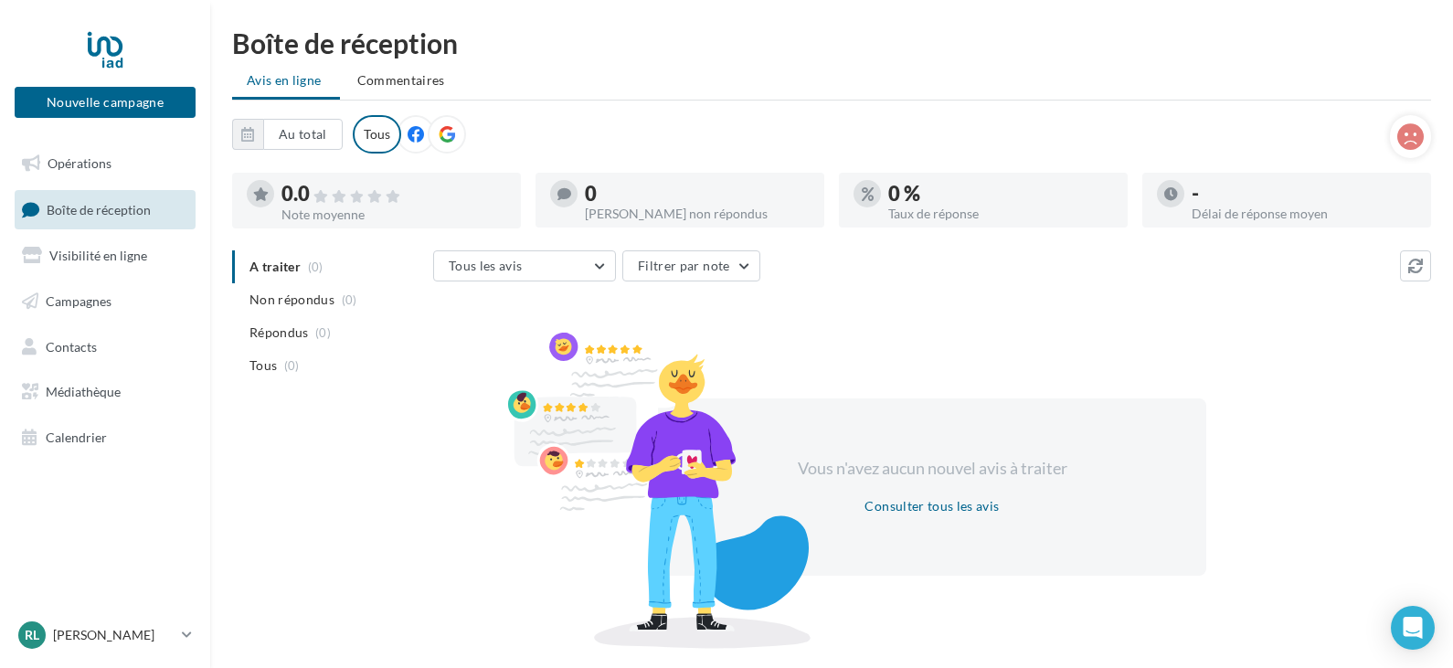
click at [416, 136] on icon at bounding box center [415, 134] width 16 height 16
click at [450, 131] on icon at bounding box center [447, 134] width 16 height 16
click at [428, 131] on div at bounding box center [447, 134] width 38 height 38
click at [407, 131] on icon at bounding box center [415, 134] width 16 height 16
click at [113, 384] on span "Médiathèque" at bounding box center [83, 392] width 75 height 16
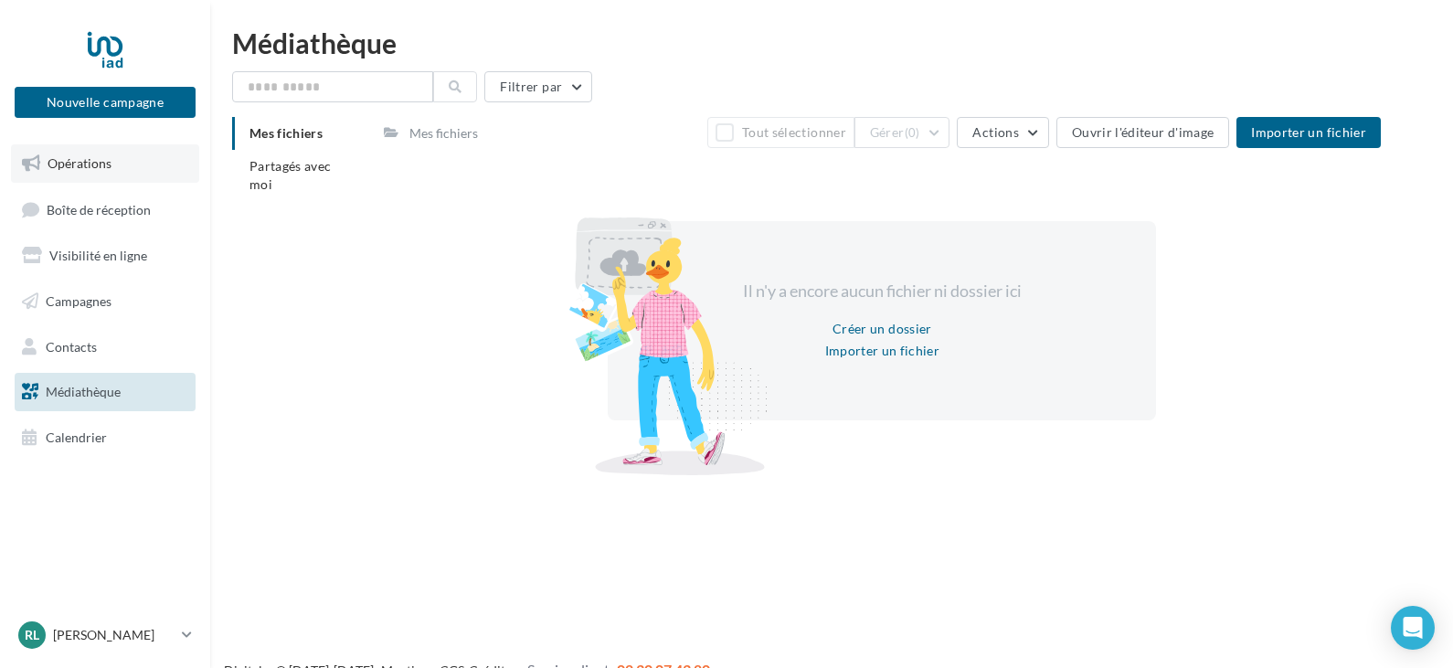
click at [94, 166] on span "Opérations" at bounding box center [80, 163] width 64 height 16
